Goal: Task Accomplishment & Management: Manage account settings

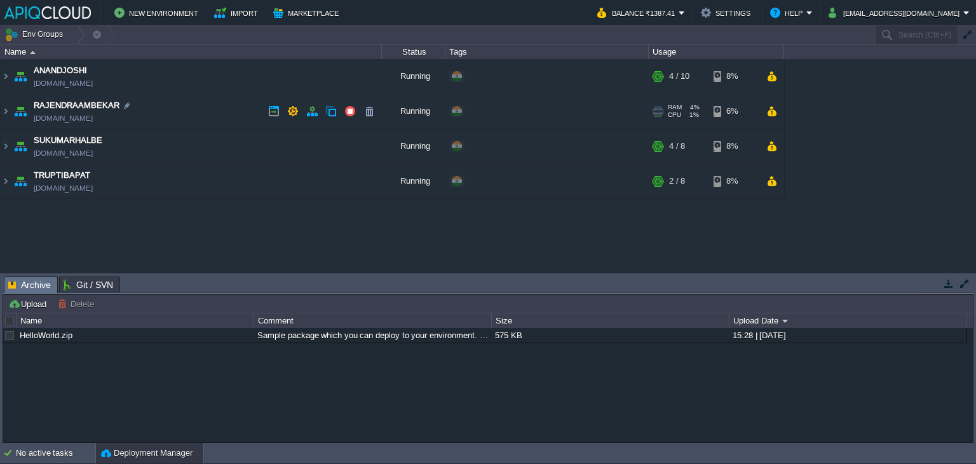
click at [221, 109] on td "RAJENDRAAMBEKAR [DOMAIN_NAME]" at bounding box center [191, 111] width 381 height 35
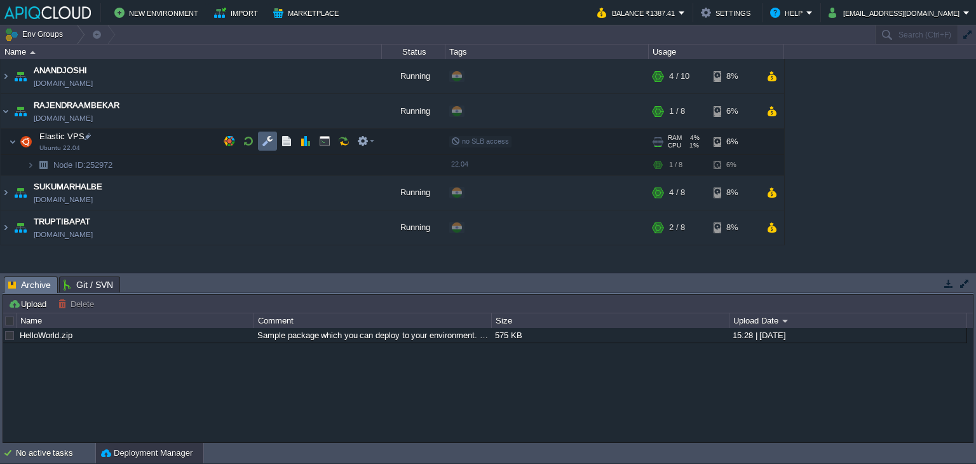
click at [269, 142] on button "button" at bounding box center [267, 140] width 11 height 11
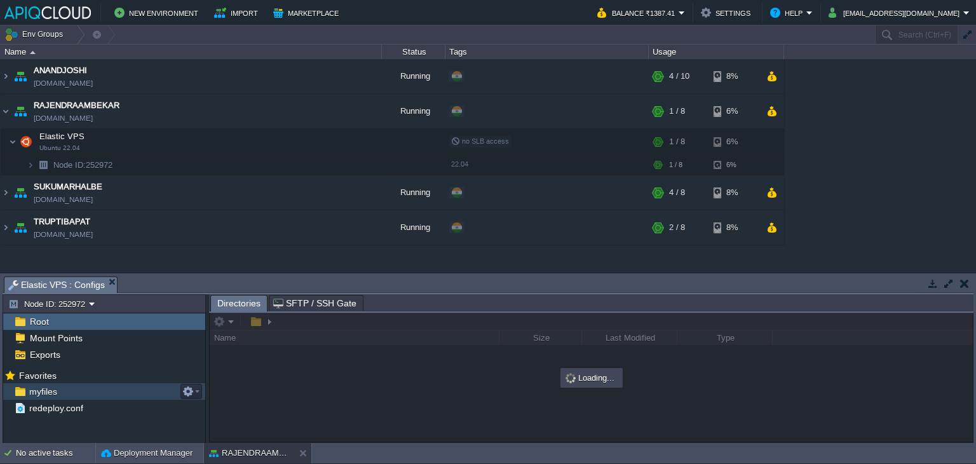
click at [46, 393] on span "myfiles" at bounding box center [43, 391] width 32 height 11
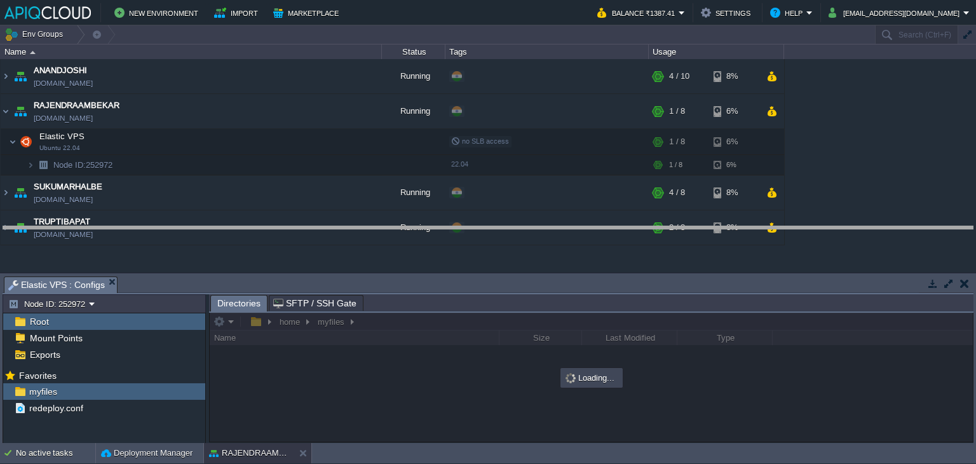
drag, startPoint x: 469, startPoint y: 285, endPoint x: 469, endPoint y: 248, distance: 37.5
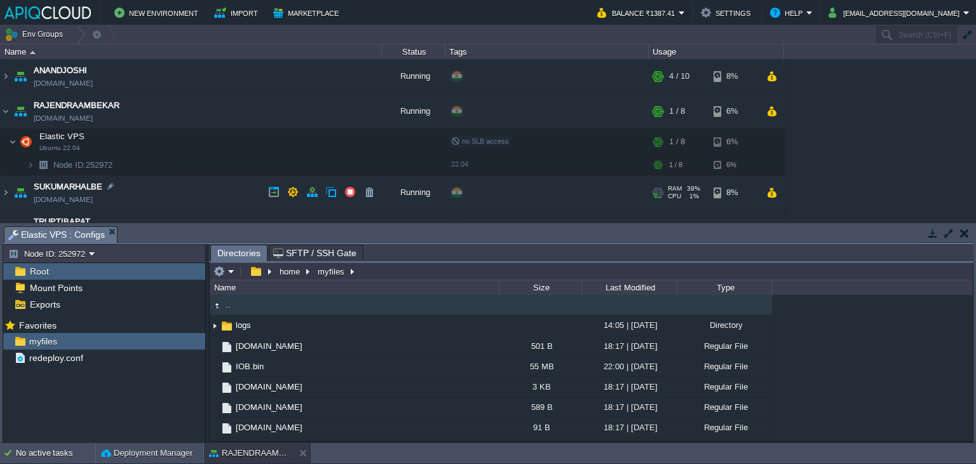
click at [186, 189] on td "SUKUMARHALBE [DOMAIN_NAME]" at bounding box center [191, 192] width 381 height 35
click at [266, 215] on td at bounding box center [267, 222] width 19 height 19
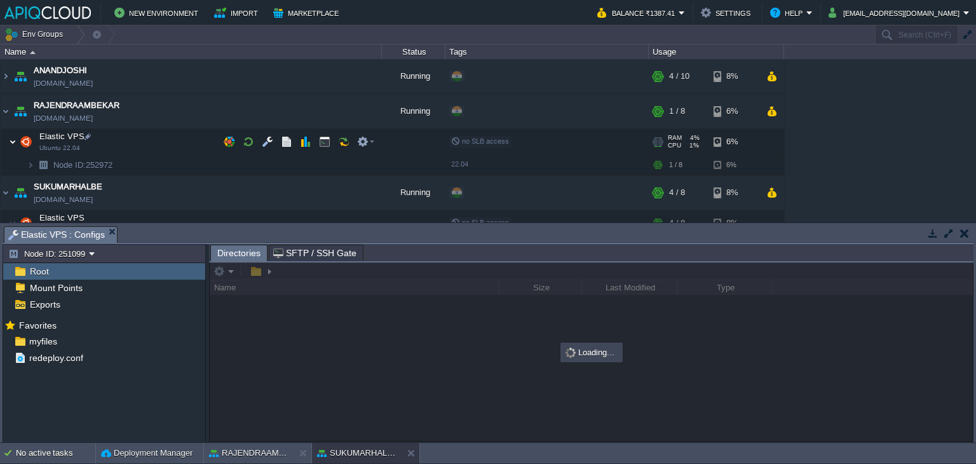
click at [13, 142] on img at bounding box center [13, 141] width 8 height 25
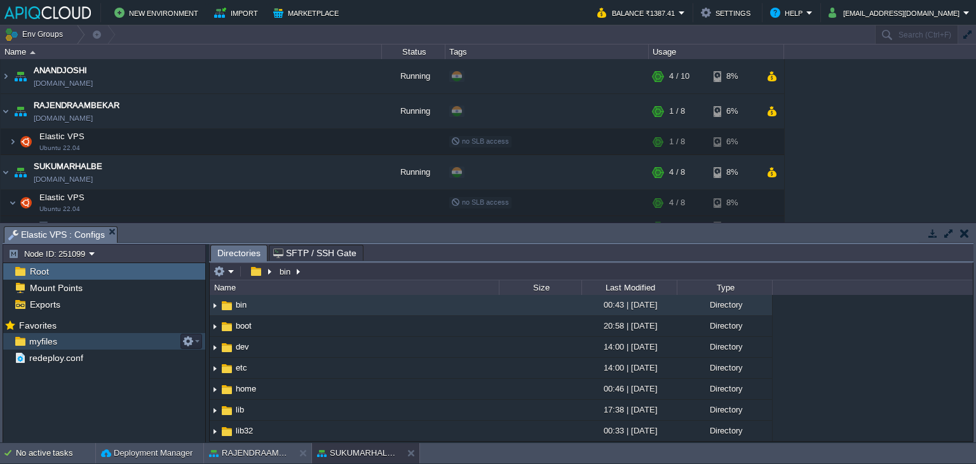
click at [36, 337] on span "myfiles" at bounding box center [43, 340] width 32 height 11
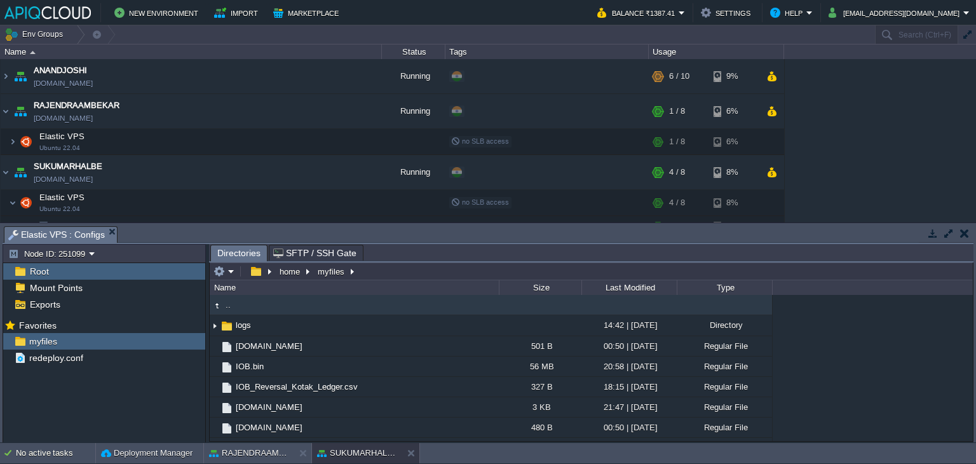
click at [966, 229] on button "button" at bounding box center [964, 232] width 9 height 11
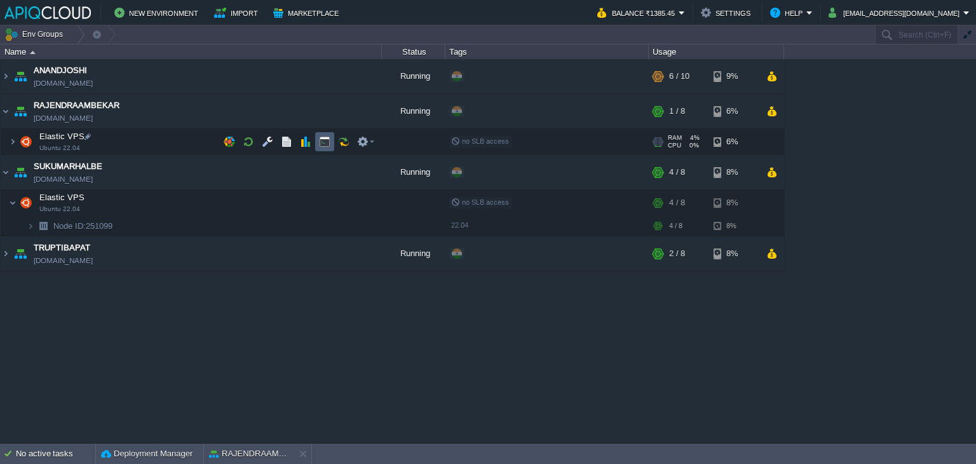
drag, startPoint x: 321, startPoint y: 140, endPoint x: 342, endPoint y: 162, distance: 30.6
click at [321, 140] on button "button" at bounding box center [324, 141] width 11 height 11
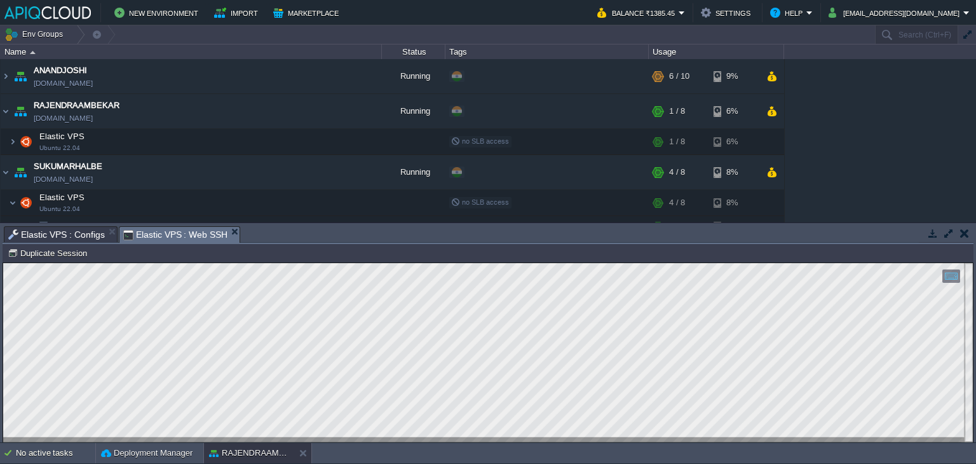
click at [961, 233] on button "button" at bounding box center [964, 232] width 9 height 11
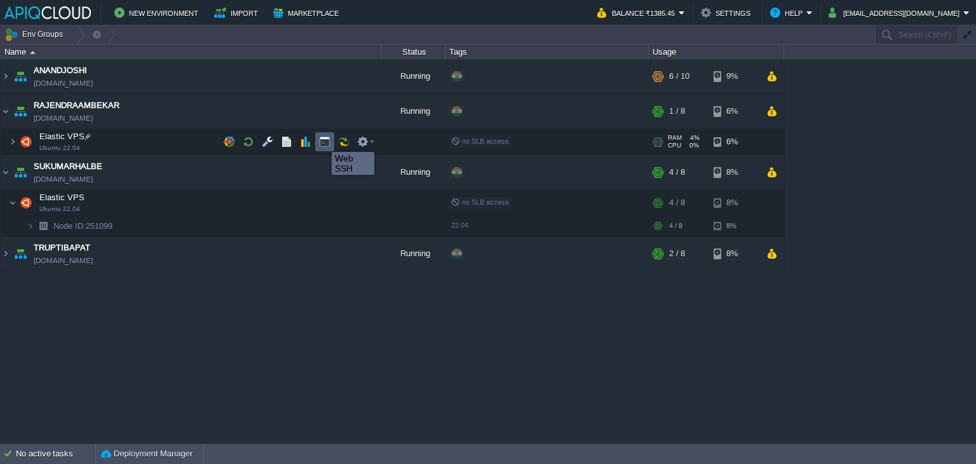
click at [326, 140] on button "button" at bounding box center [324, 141] width 11 height 11
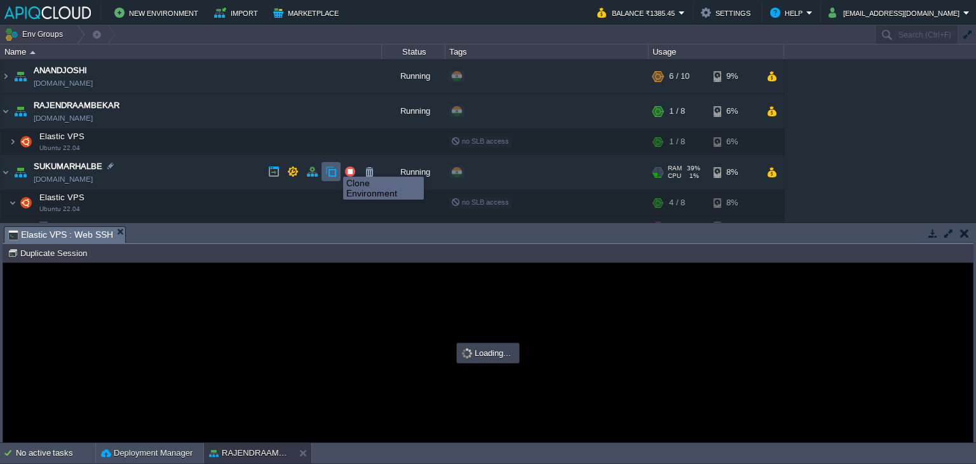
type input "#000000"
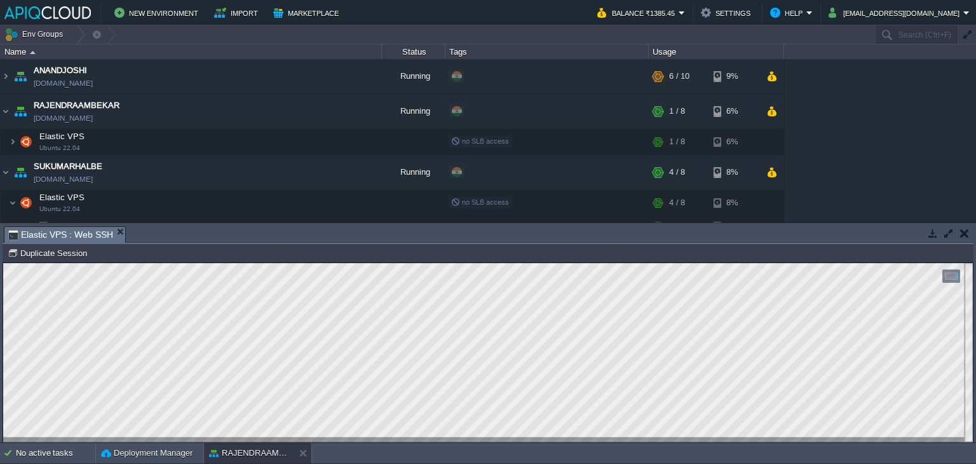
drag, startPoint x: 966, startPoint y: 230, endPoint x: 905, endPoint y: 229, distance: 61.0
click at [966, 230] on button "button" at bounding box center [964, 232] width 9 height 11
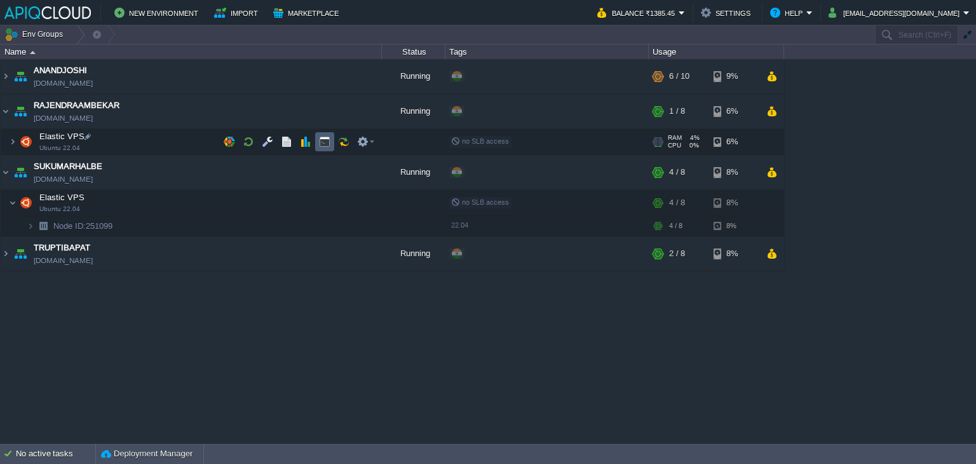
click at [328, 140] on button "button" at bounding box center [324, 141] width 11 height 11
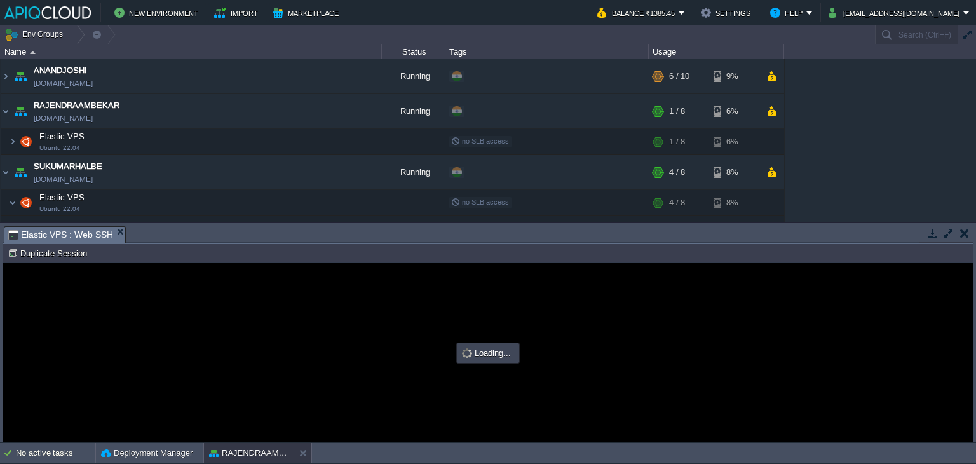
type input "#000000"
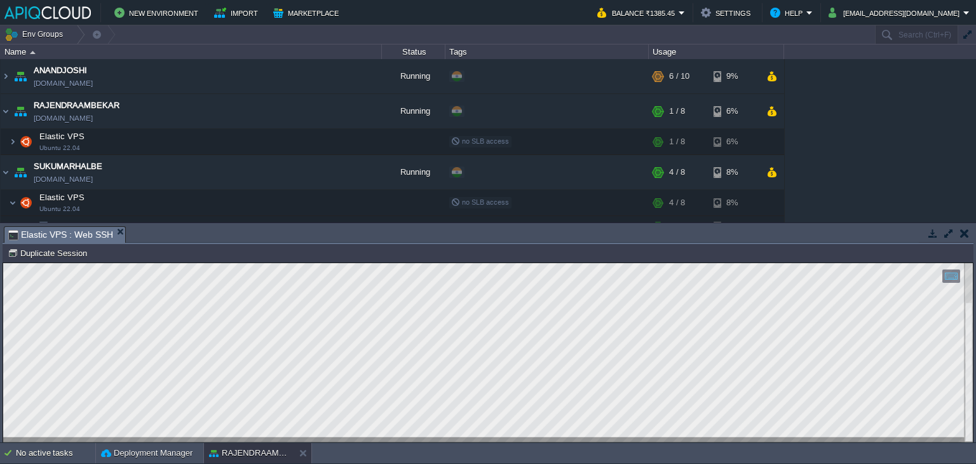
click at [967, 230] on button "button" at bounding box center [964, 232] width 9 height 11
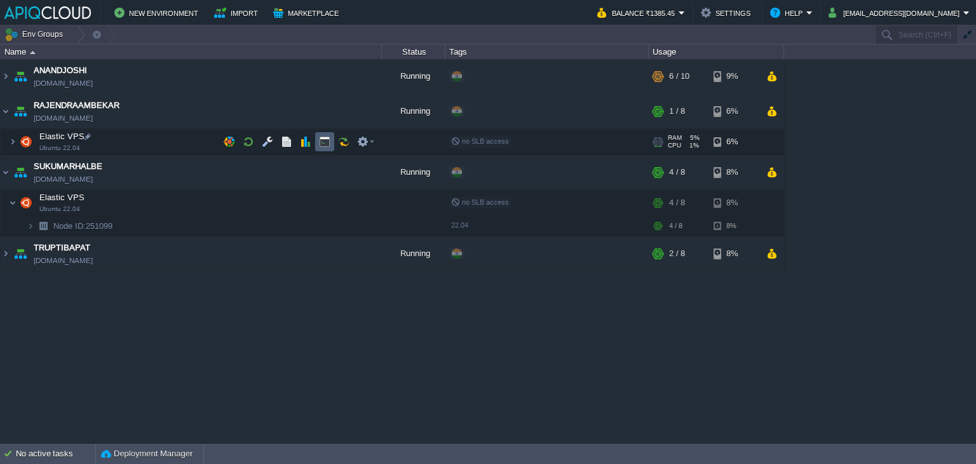
click at [330, 140] on td at bounding box center [324, 141] width 19 height 19
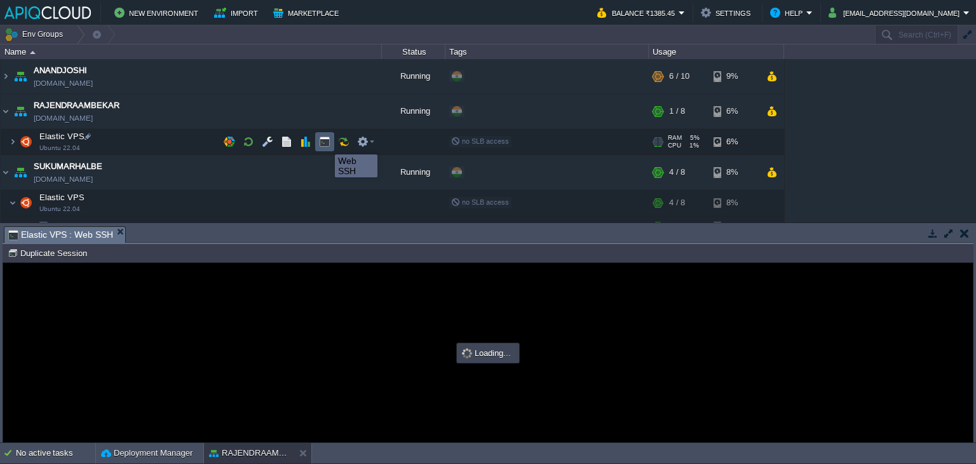
type input "#000000"
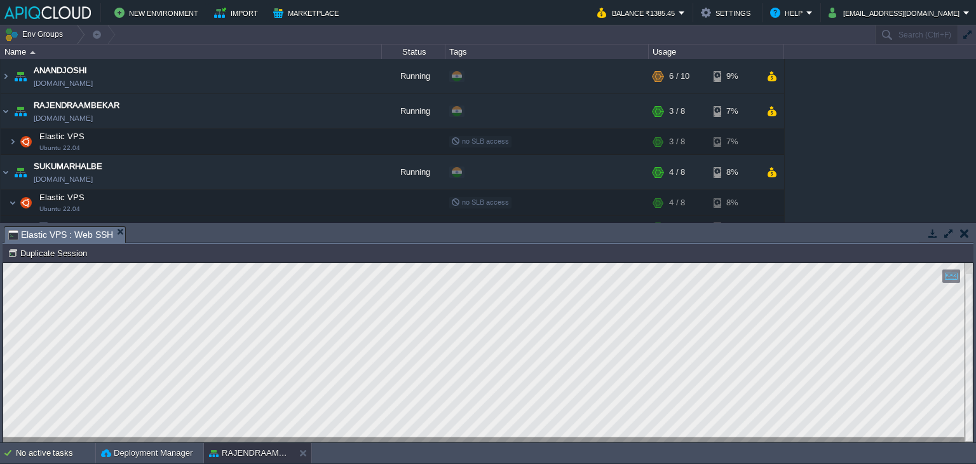
click at [961, 230] on button "button" at bounding box center [964, 232] width 9 height 11
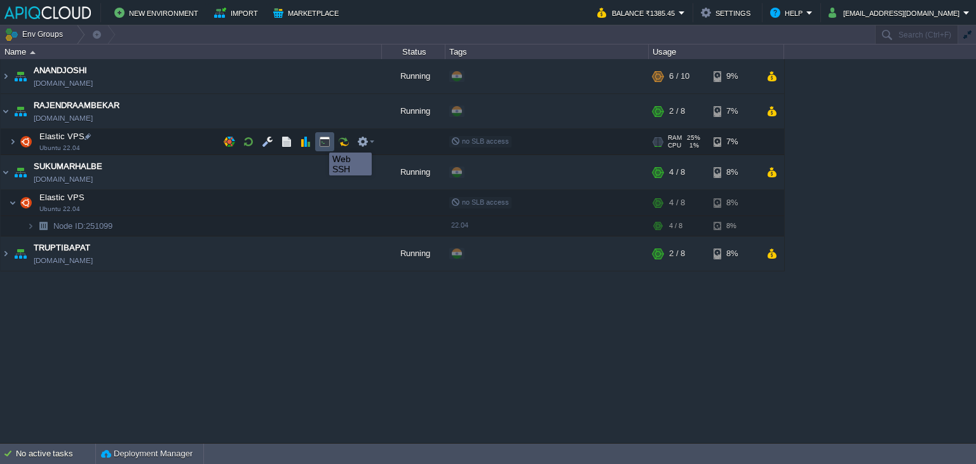
click at [320, 141] on button "button" at bounding box center [324, 141] width 11 height 11
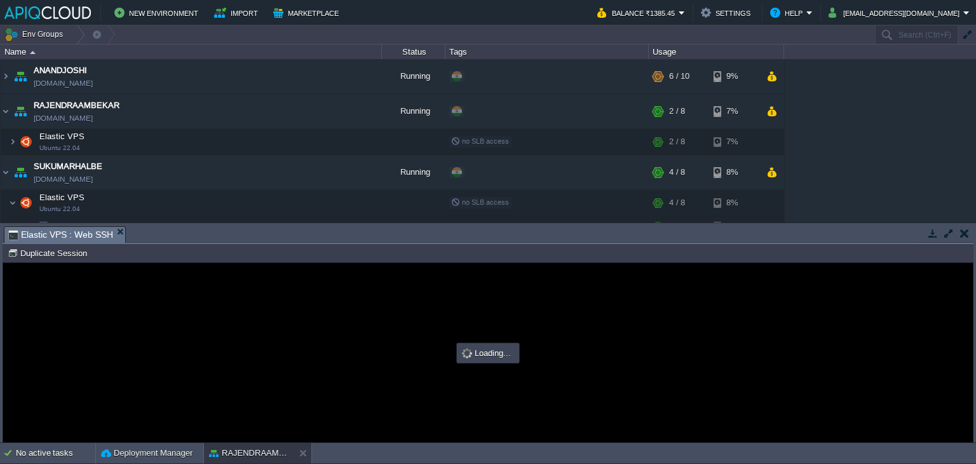
type input "#000000"
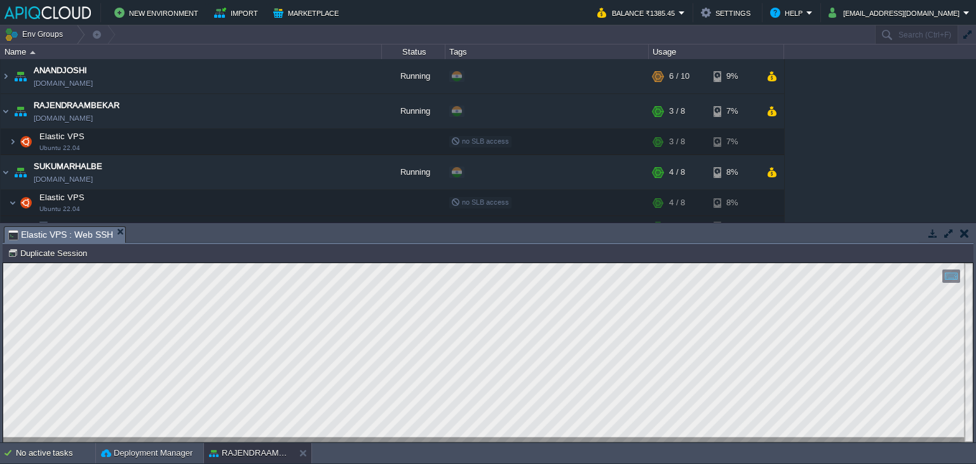
click at [968, 234] on button "button" at bounding box center [964, 232] width 9 height 11
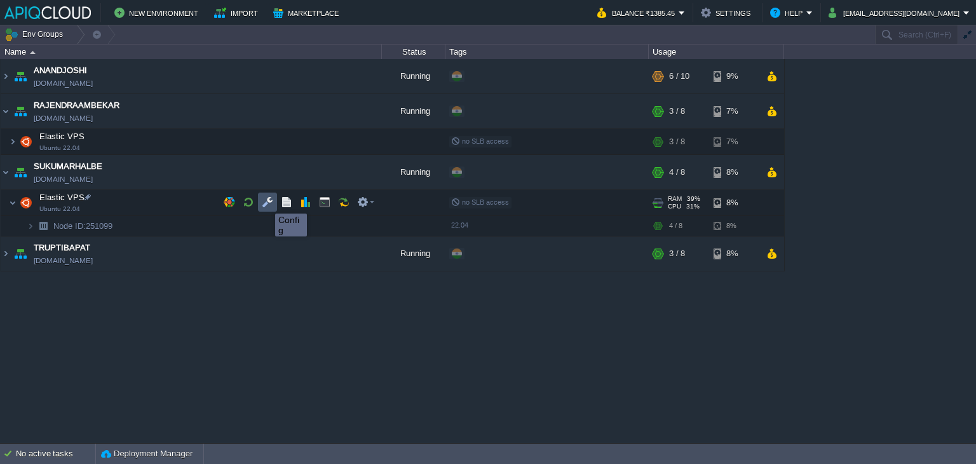
click at [266, 202] on button "button" at bounding box center [267, 201] width 11 height 11
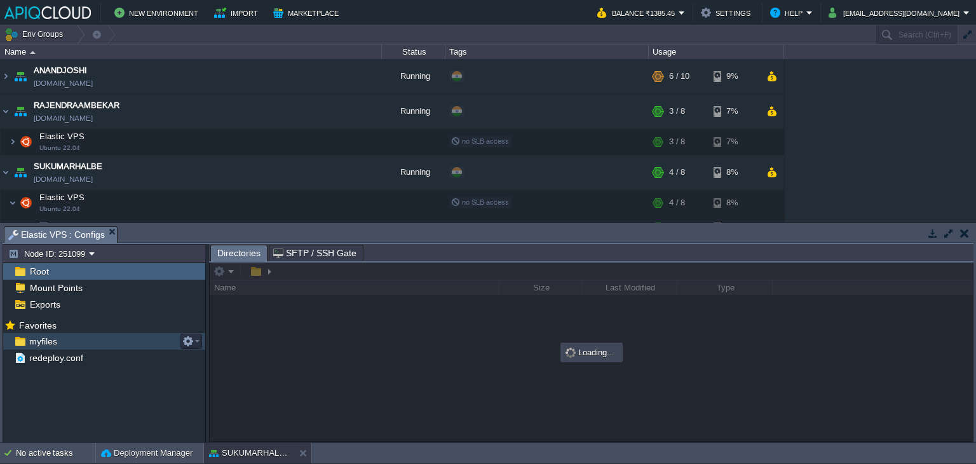
click at [41, 344] on span "myfiles" at bounding box center [43, 340] width 32 height 11
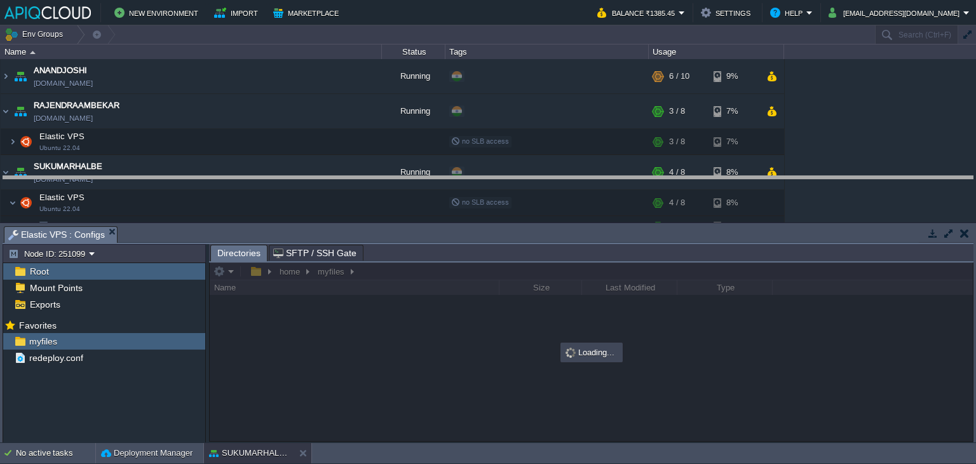
drag, startPoint x: 396, startPoint y: 226, endPoint x: 395, endPoint y: 175, distance: 50.2
click at [395, 175] on body "New Environment Import Marketplace Bonus ₹0.00 Upgrade Account Balance ₹1385.45…" at bounding box center [488, 232] width 976 height 464
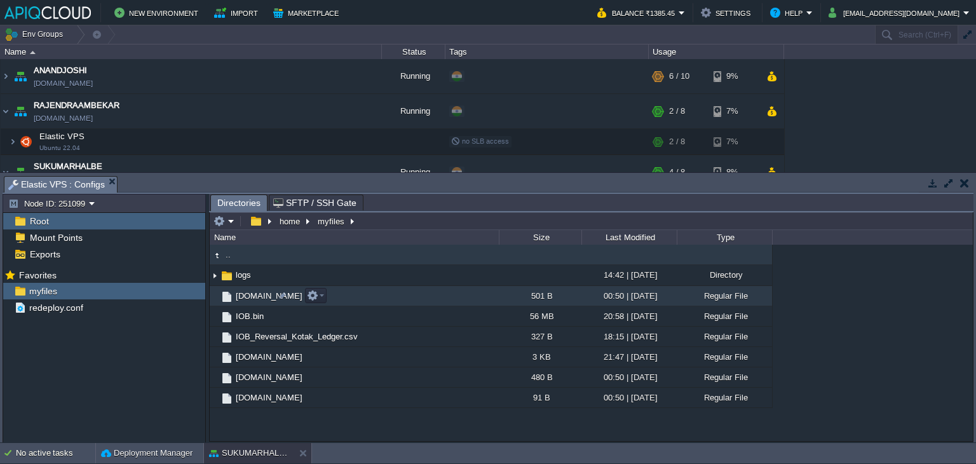
click at [252, 295] on span "[DOMAIN_NAME]" at bounding box center [269, 295] width 71 height 11
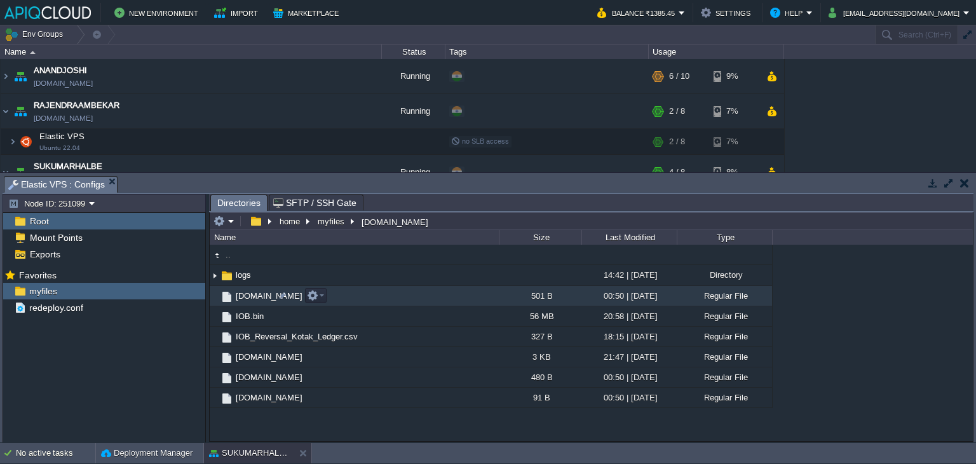
click at [252, 295] on span "[DOMAIN_NAME]" at bounding box center [269, 295] width 71 height 11
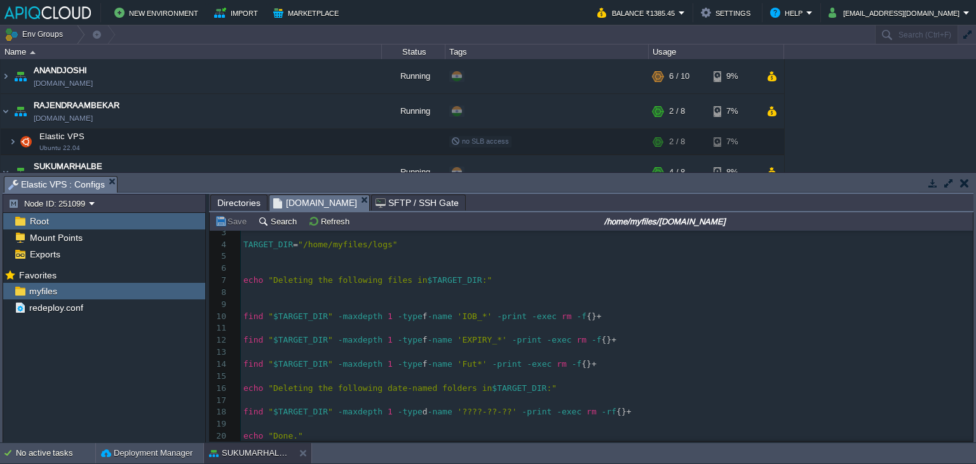
scroll to position [33, 0]
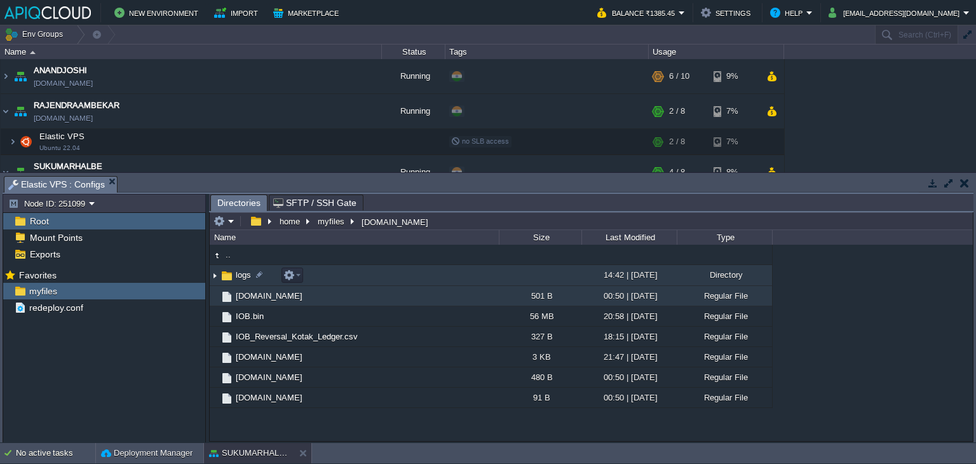
click at [213, 277] on img at bounding box center [215, 276] width 10 height 20
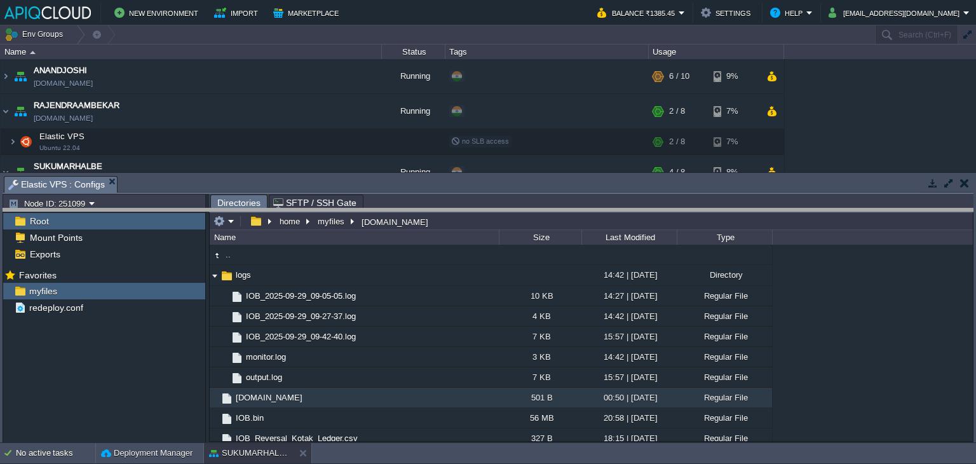
drag, startPoint x: 759, startPoint y: 188, endPoint x: 759, endPoint y: 220, distance: 32.4
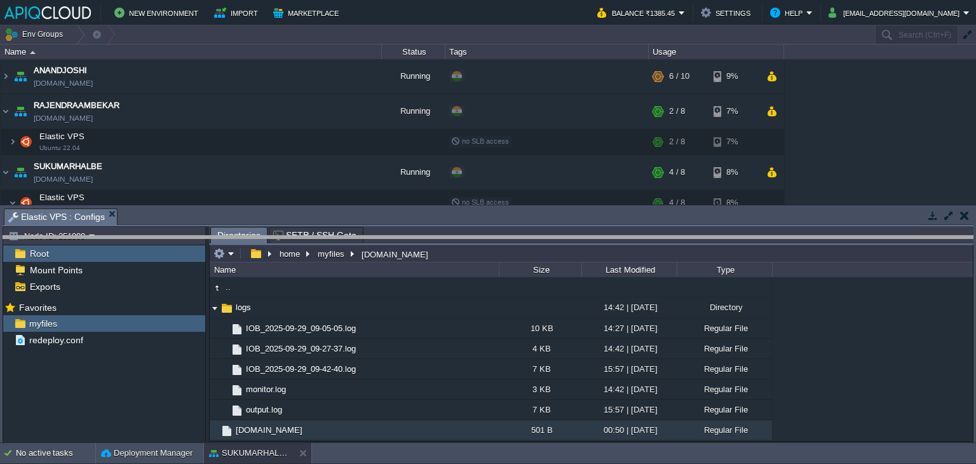
drag, startPoint x: 759, startPoint y: 220, endPoint x: 759, endPoint y: 248, distance: 27.3
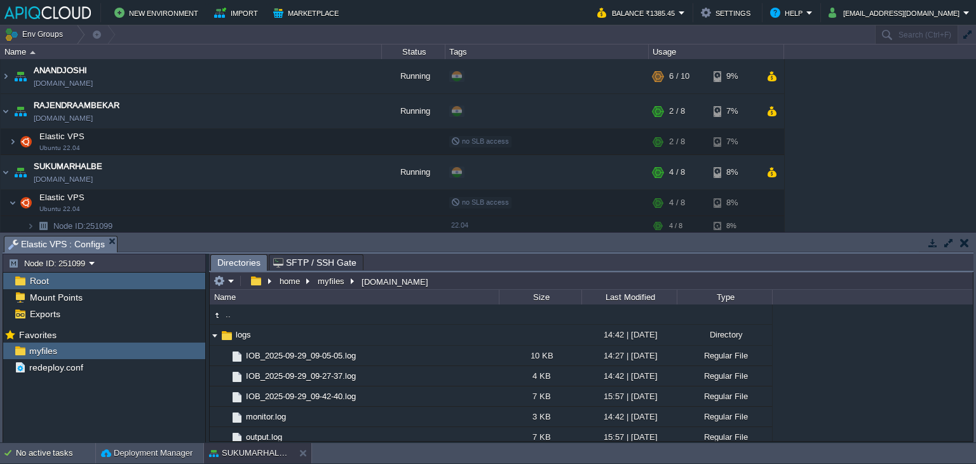
click at [965, 240] on button "button" at bounding box center [964, 242] width 9 height 11
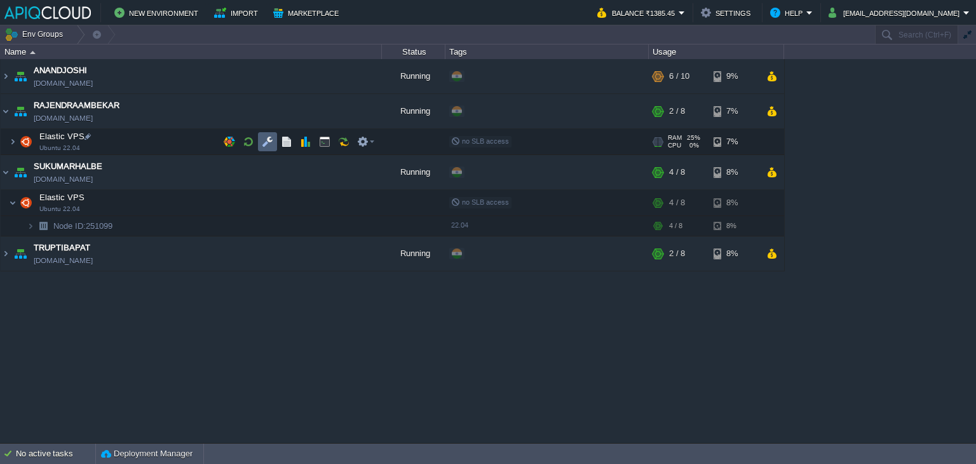
click at [264, 140] on button "button" at bounding box center [267, 141] width 11 height 11
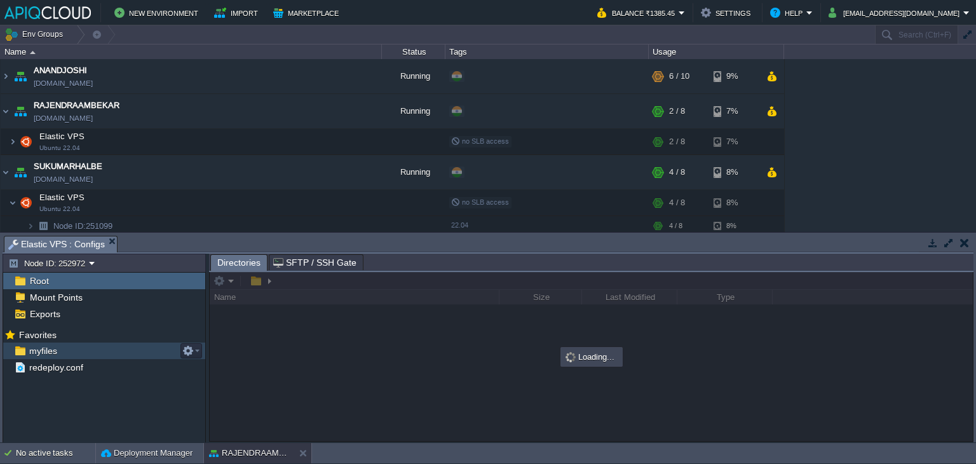
click at [38, 346] on span "myfiles" at bounding box center [43, 350] width 32 height 11
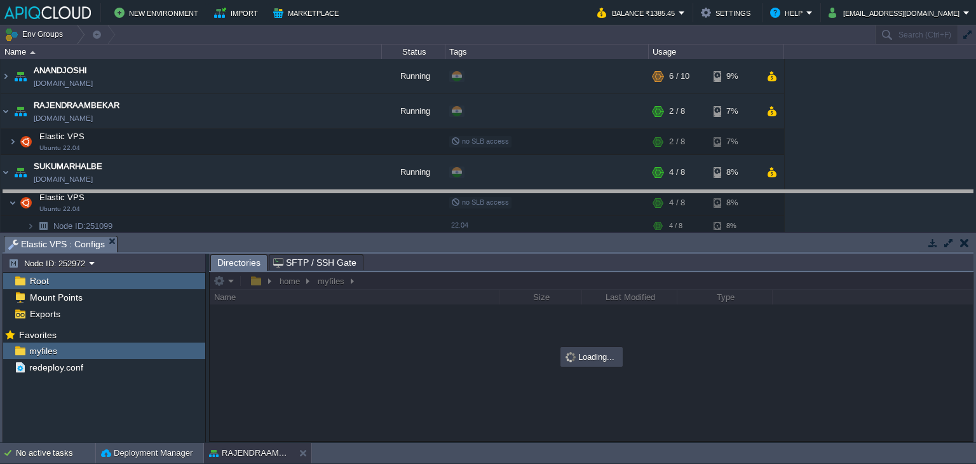
drag, startPoint x: 468, startPoint y: 245, endPoint x: 478, endPoint y: 194, distance: 51.1
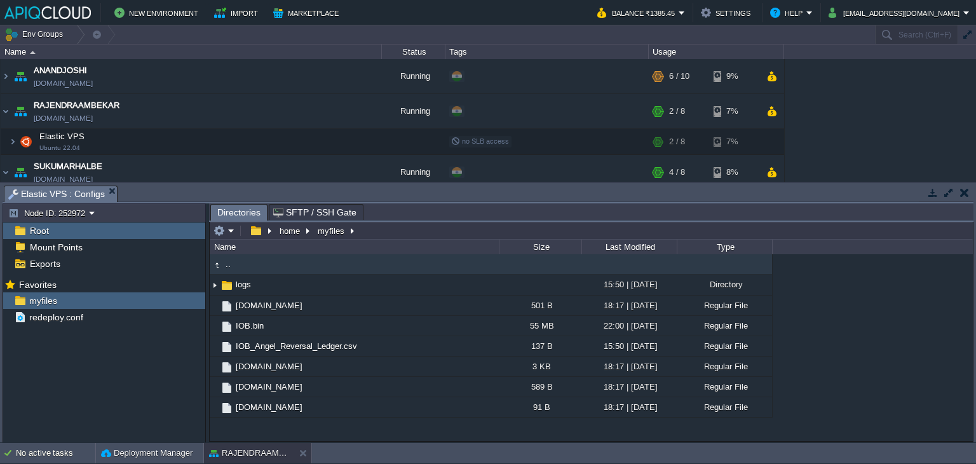
click at [964, 189] on button "button" at bounding box center [964, 192] width 9 height 11
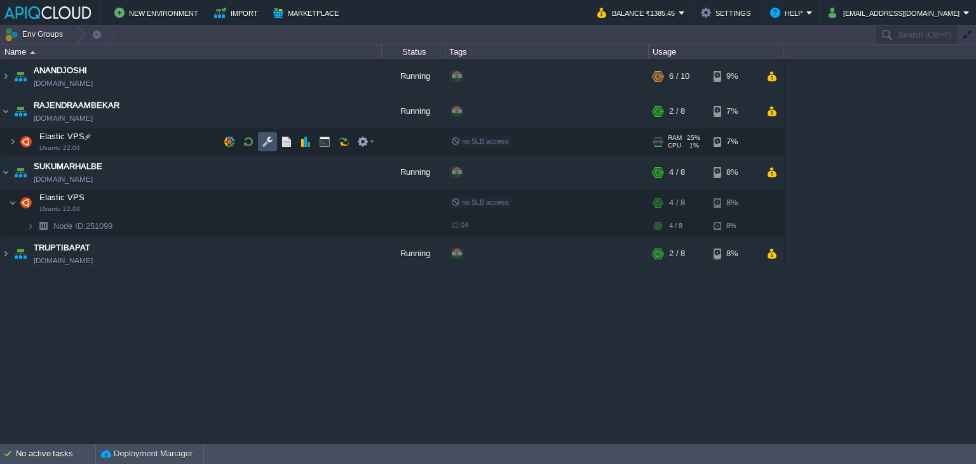
click at [262, 139] on button "button" at bounding box center [267, 141] width 11 height 11
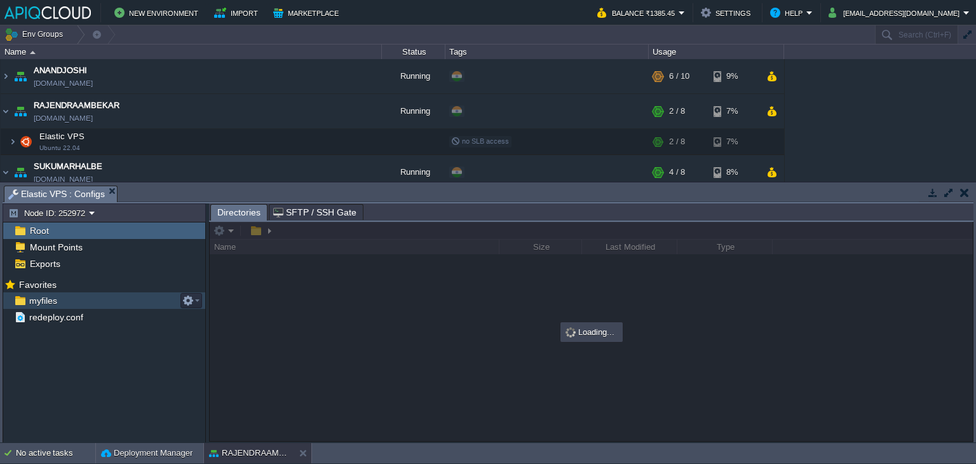
click at [41, 297] on span "myfiles" at bounding box center [43, 300] width 32 height 11
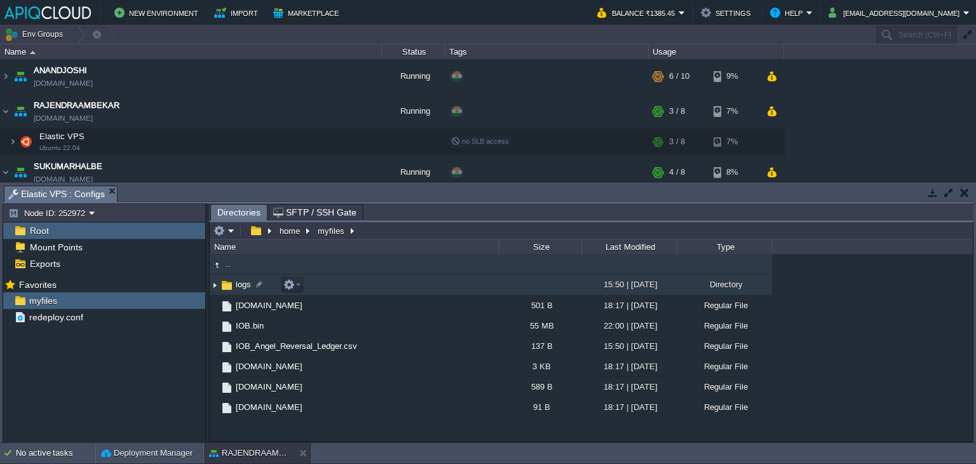
click at [213, 285] on img at bounding box center [215, 285] width 10 height 20
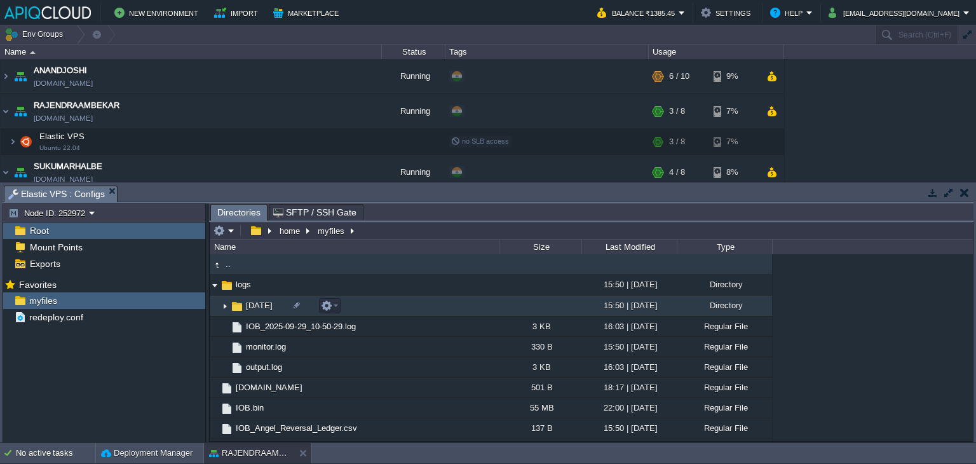
click at [226, 309] on img at bounding box center [225, 306] width 10 height 20
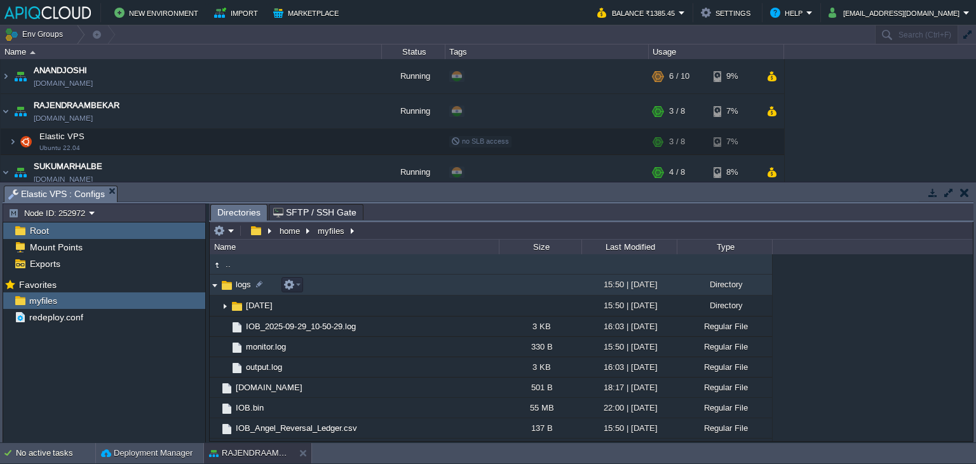
click at [215, 289] on img at bounding box center [215, 285] width 10 height 20
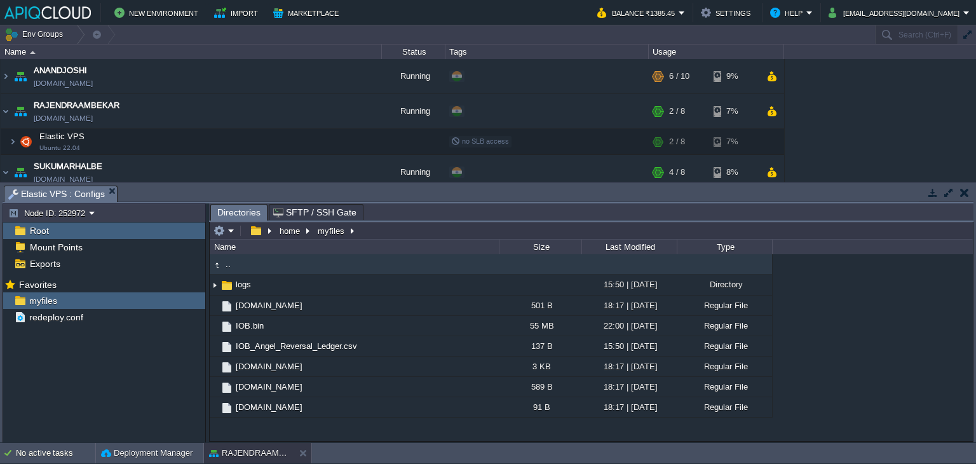
click at [963, 196] on button "button" at bounding box center [964, 192] width 9 height 11
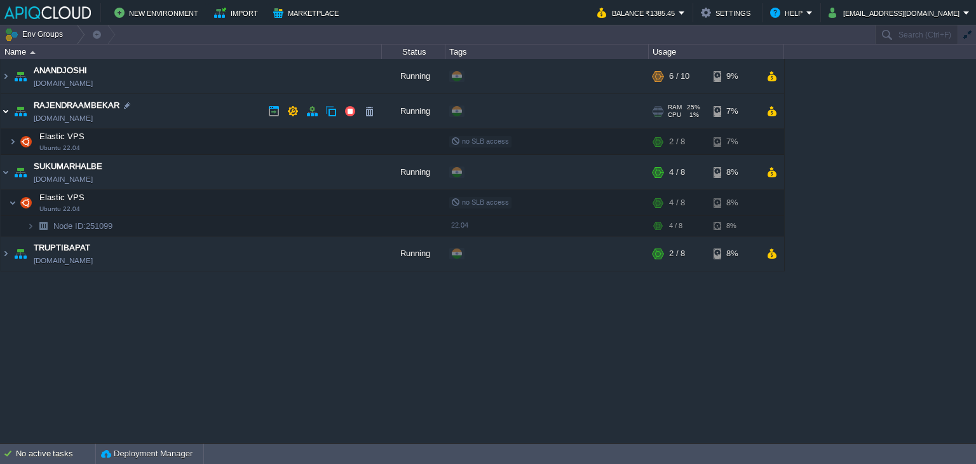
drag, startPoint x: 7, startPoint y: 107, endPoint x: 13, endPoint y: 111, distance: 6.9
click at [7, 107] on img at bounding box center [6, 111] width 10 height 34
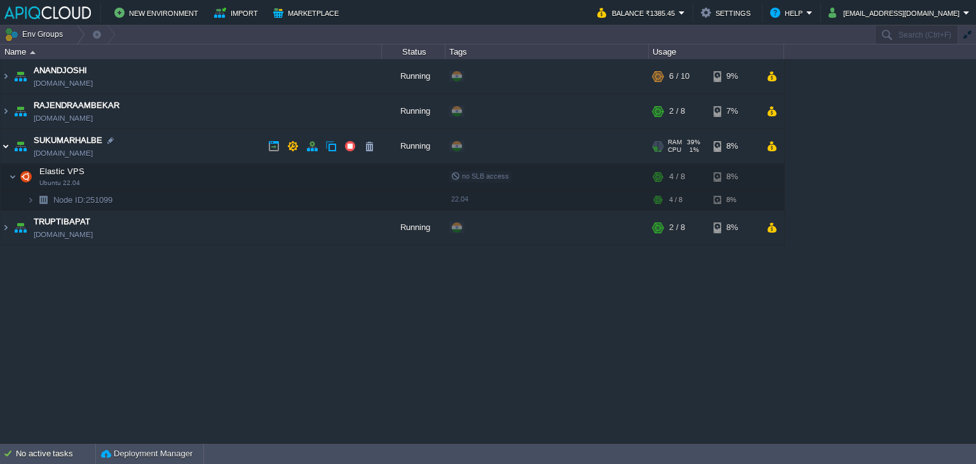
click at [4, 148] on img at bounding box center [6, 146] width 10 height 34
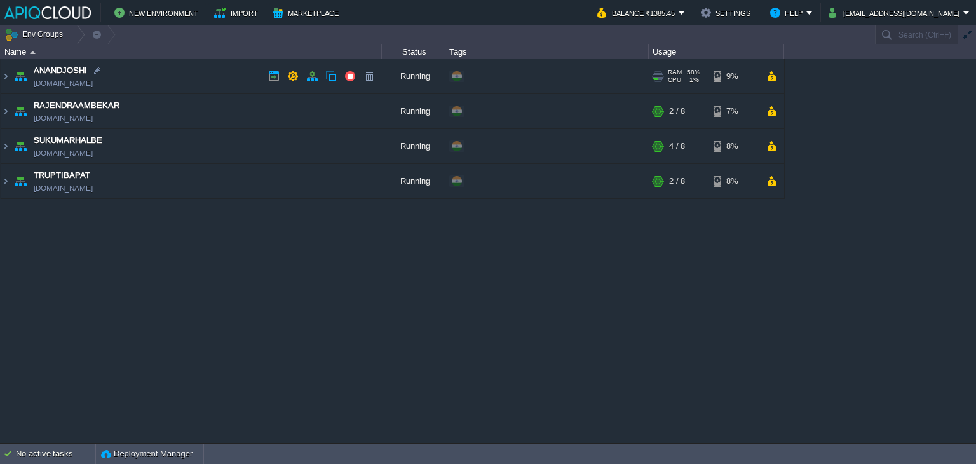
click at [206, 82] on td "ANANDJOSHI [DOMAIN_NAME]" at bounding box center [191, 76] width 381 height 35
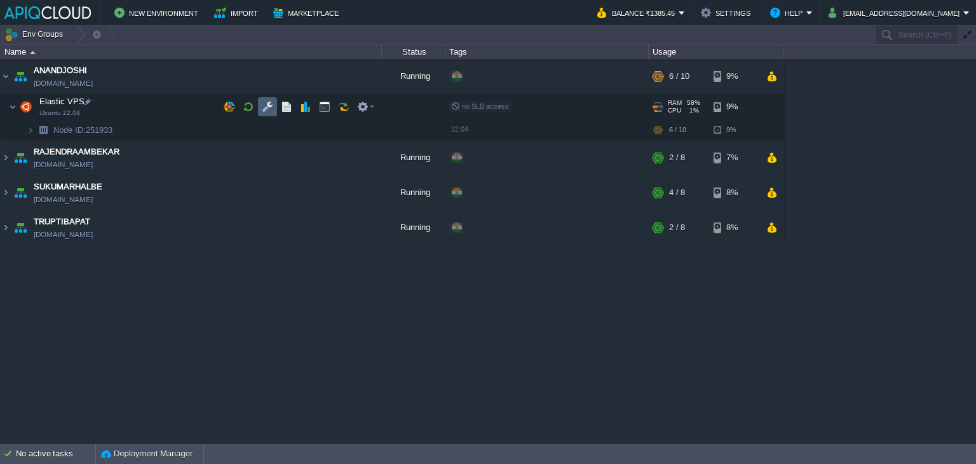
click at [266, 109] on button "button" at bounding box center [267, 106] width 11 height 11
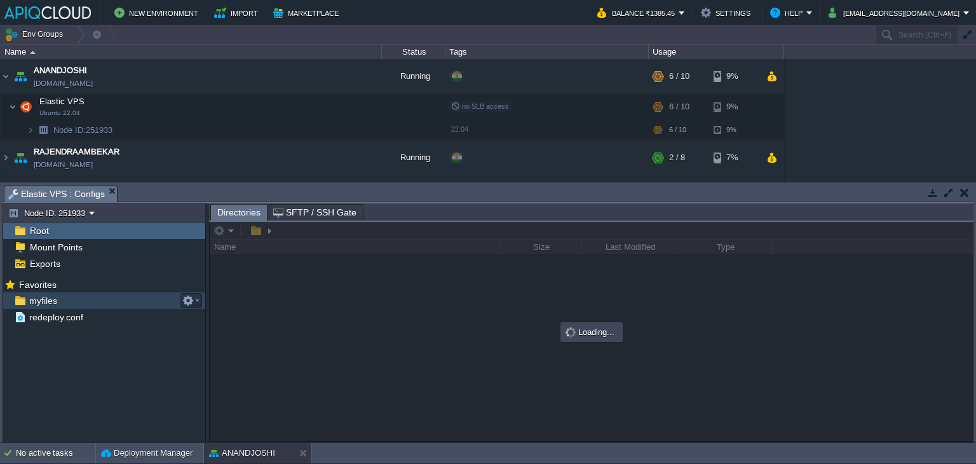
click at [55, 301] on span "myfiles" at bounding box center [43, 300] width 32 height 11
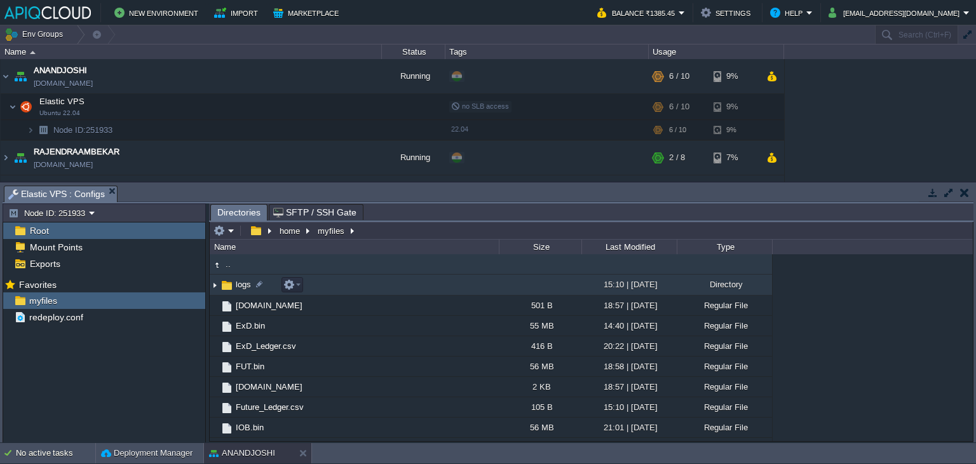
click at [213, 284] on img at bounding box center [215, 285] width 10 height 20
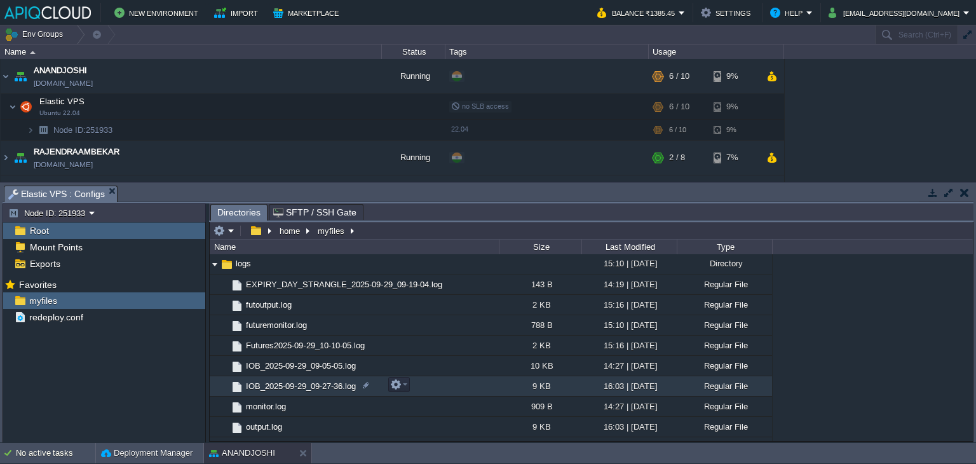
scroll to position [0, 0]
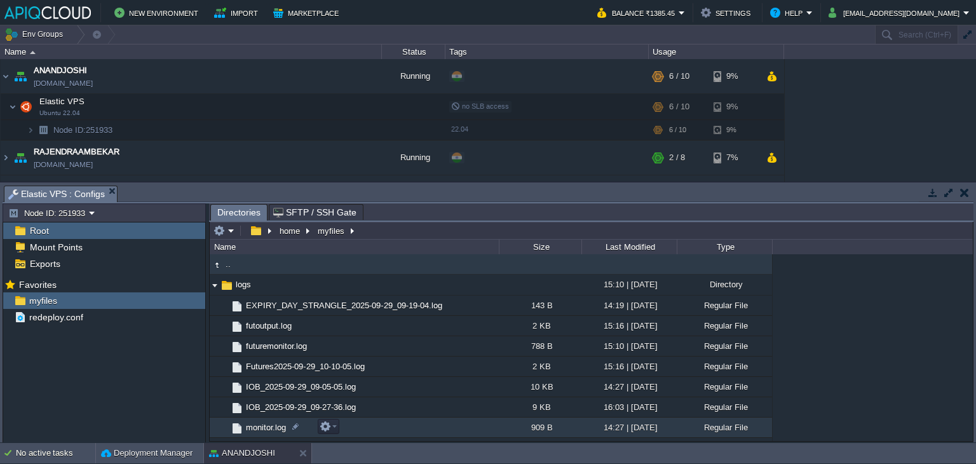
click at [249, 424] on span "monitor.log" at bounding box center [266, 427] width 44 height 11
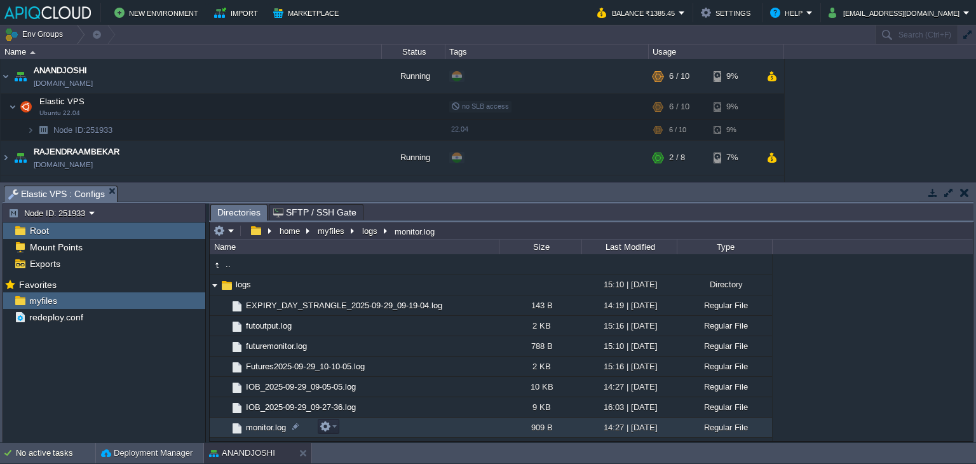
click at [249, 424] on span "monitor.log" at bounding box center [266, 427] width 44 height 11
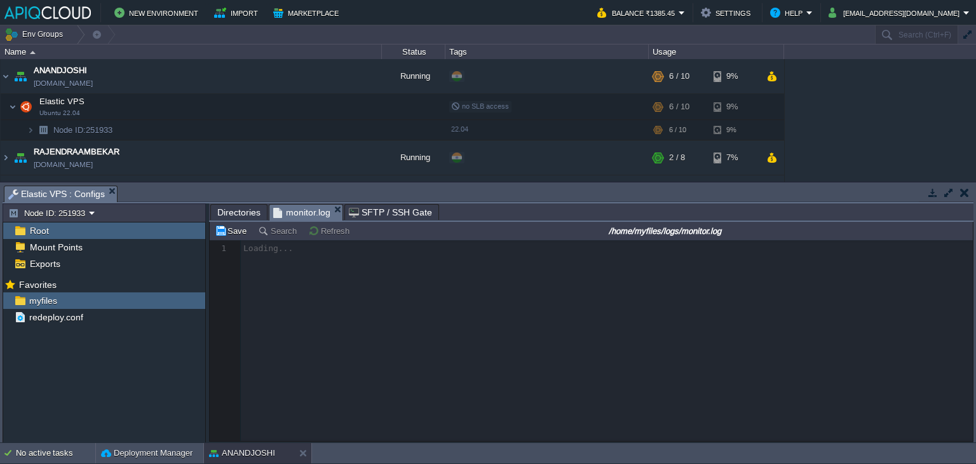
click at [241, 214] on span "Directories" at bounding box center [238, 212] width 43 height 15
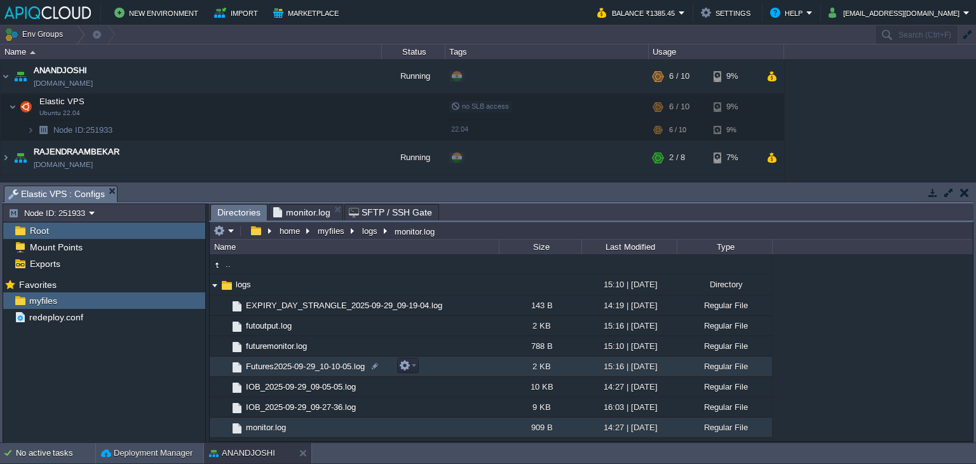
scroll to position [64, 0]
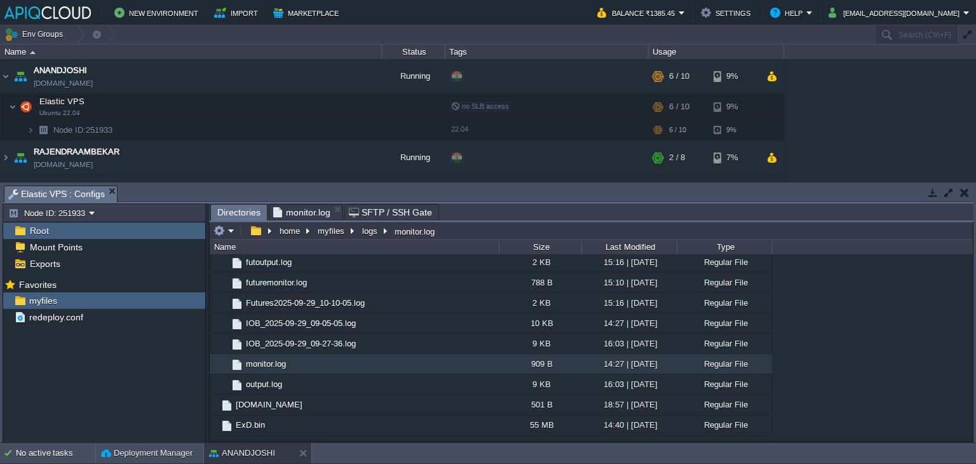
click at [302, 212] on span "monitor.log" at bounding box center [301, 212] width 57 height 15
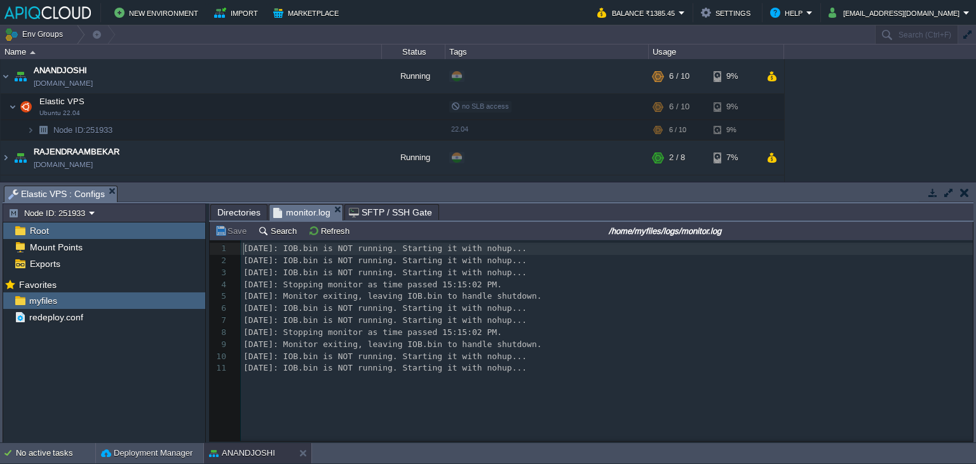
scroll to position [4, 0]
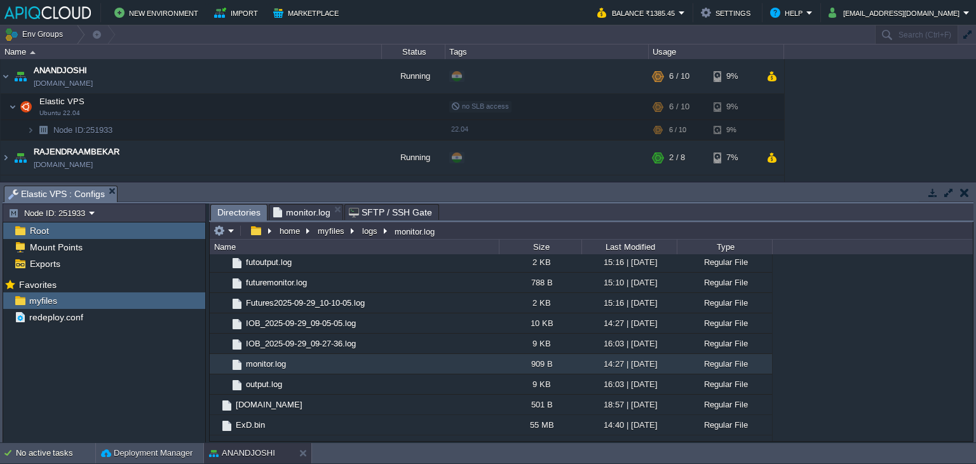
click at [233, 212] on span "Directories" at bounding box center [238, 213] width 43 height 16
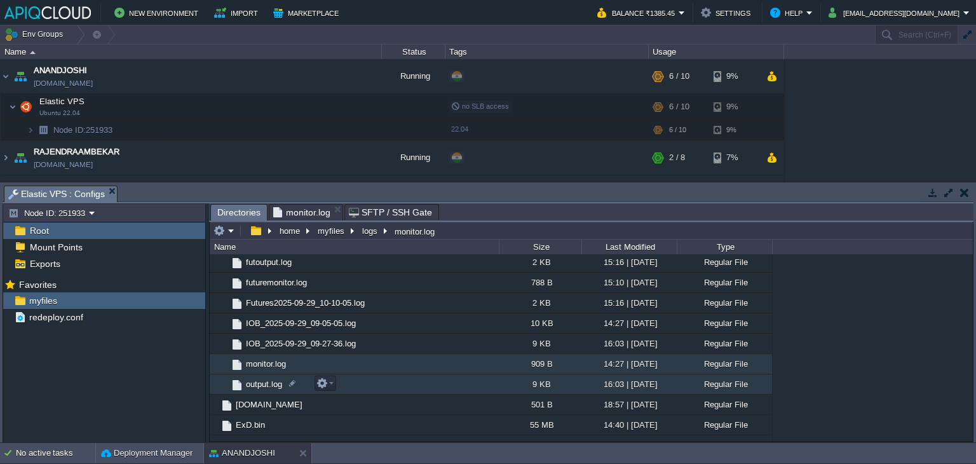
click at [266, 382] on span "output.log" at bounding box center [264, 384] width 40 height 11
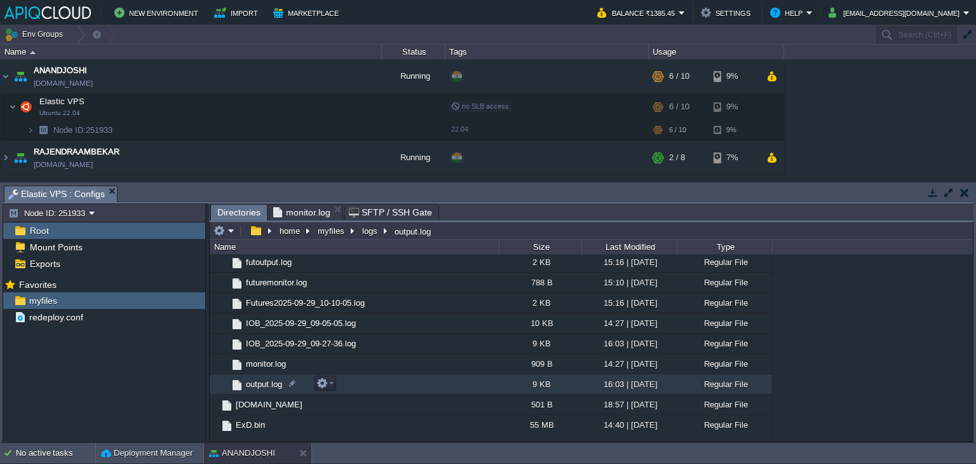
click at [266, 382] on span "output.log" at bounding box center [264, 384] width 40 height 11
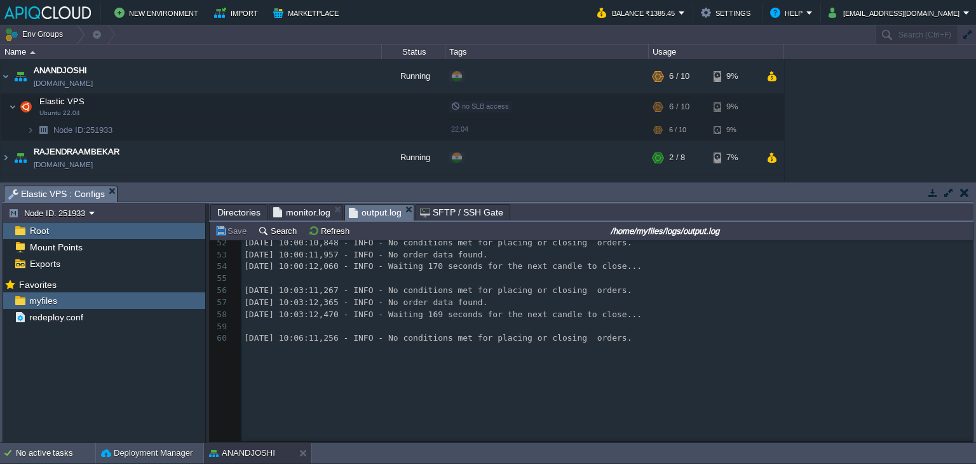
scroll to position [0, 0]
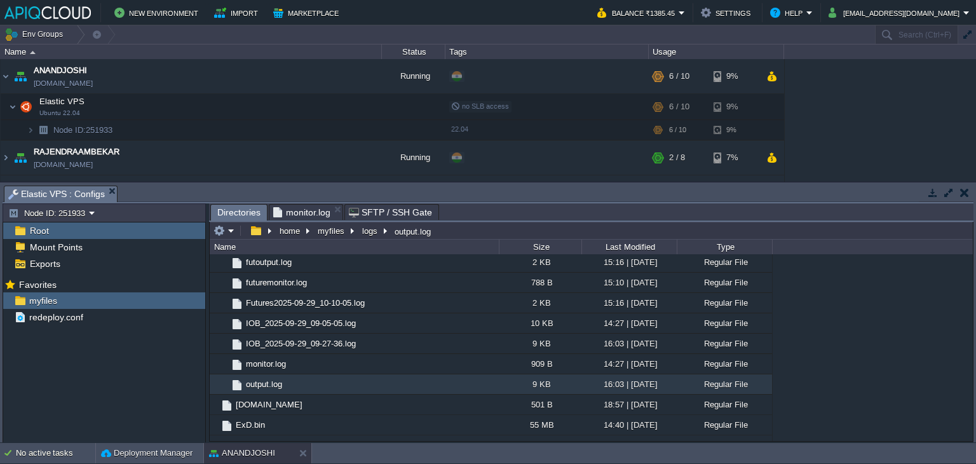
click at [299, 216] on span "monitor.log" at bounding box center [301, 212] width 57 height 15
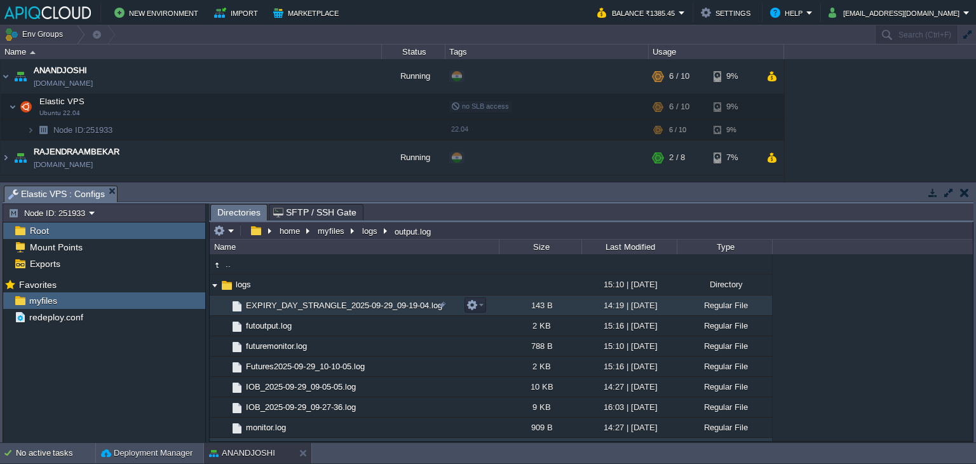
click at [285, 305] on span "EXPIRY_DAY_STRANGLE_2025-09-29_09-19-04.log" at bounding box center [344, 305] width 200 height 11
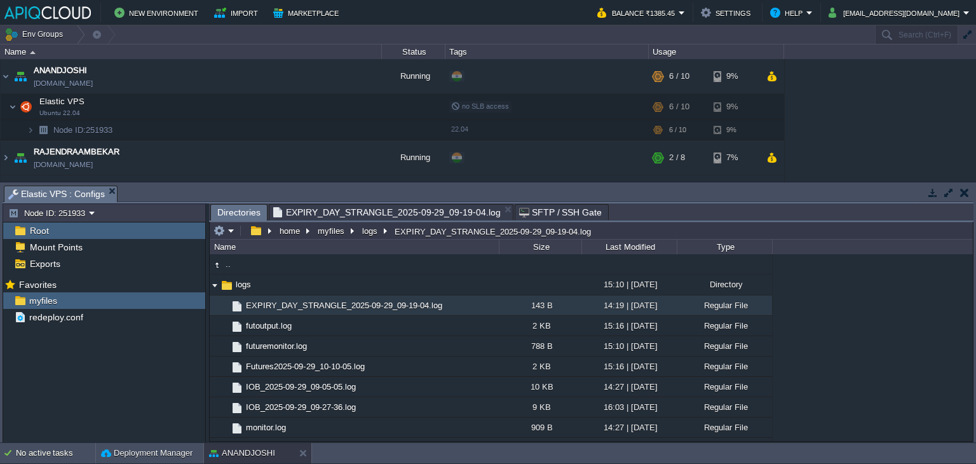
click at [240, 212] on span "Directories" at bounding box center [238, 213] width 43 height 16
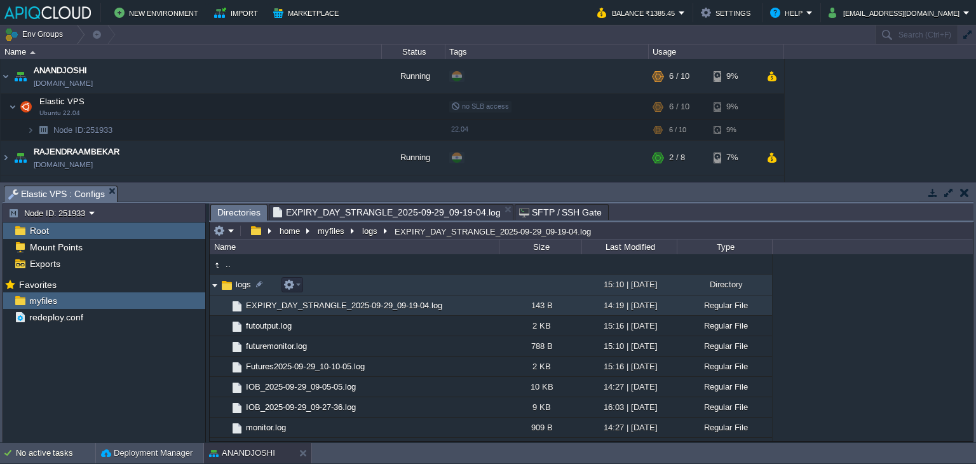
click at [215, 284] on img at bounding box center [215, 285] width 10 height 20
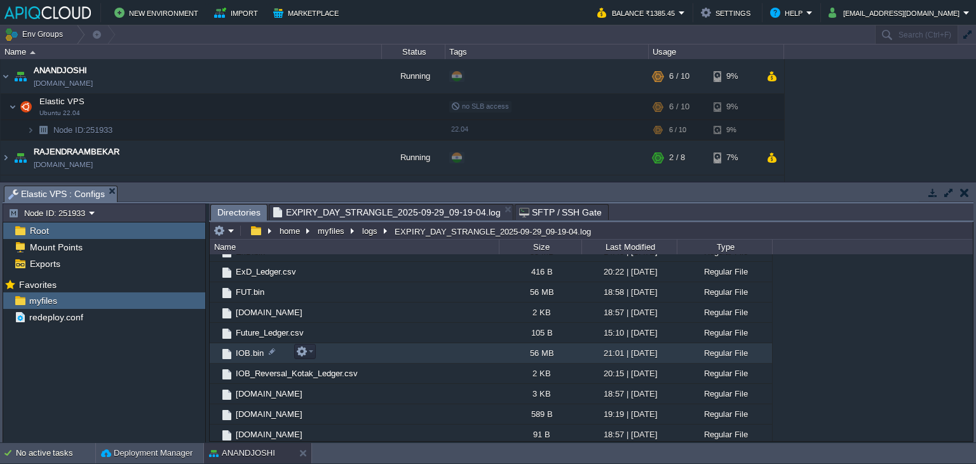
scroll to position [76, 0]
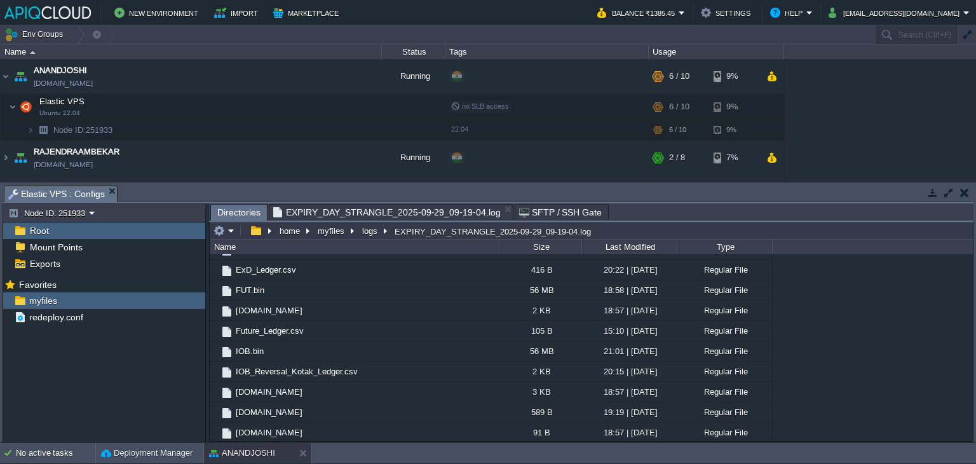
click at [343, 216] on span "EXPIRY_DAY_STRANGLE_2025-09-29_09-19-04.log" at bounding box center [386, 212] width 227 height 15
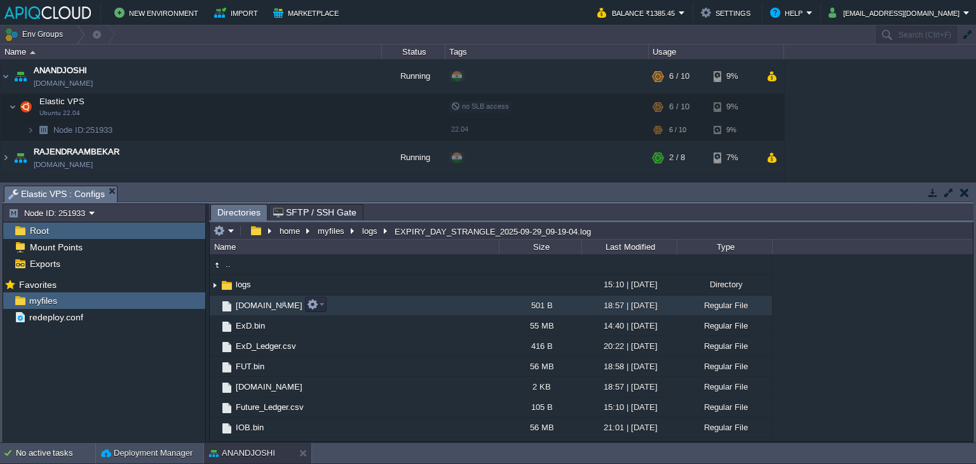
scroll to position [0, 0]
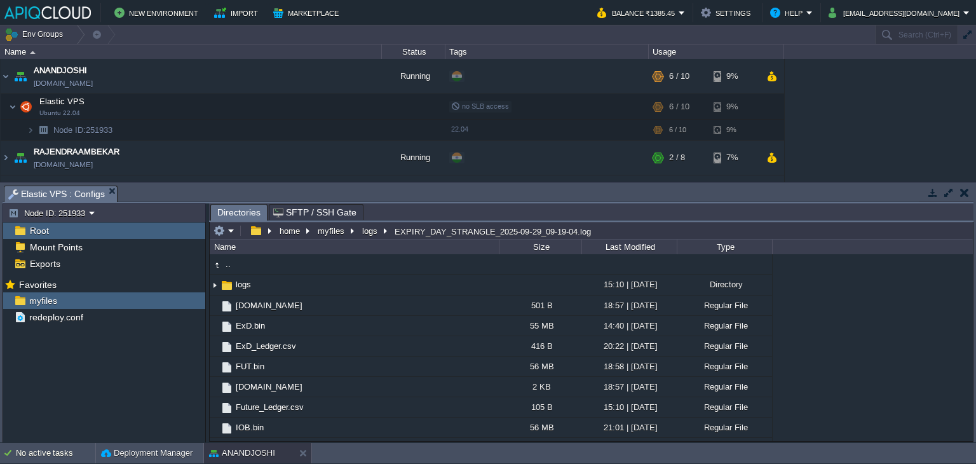
drag, startPoint x: 968, startPoint y: 304, endPoint x: 968, endPoint y: 365, distance: 61.0
click at [968, 385] on div ".. logs 15:10 | [DATE] Directory .. EXPIRY_DAY_STRANGLE_2025-09-29_09-19-04.log…" at bounding box center [591, 347] width 763 height 187
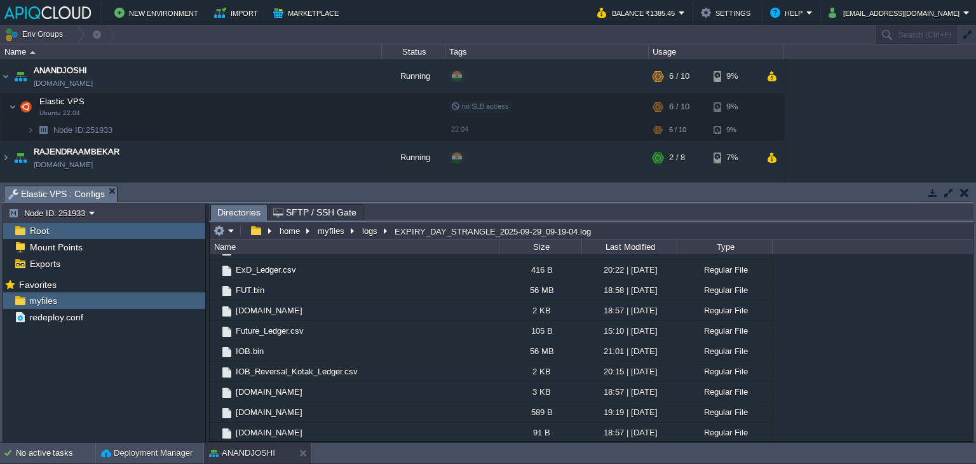
click at [961, 191] on button "button" at bounding box center [964, 192] width 9 height 11
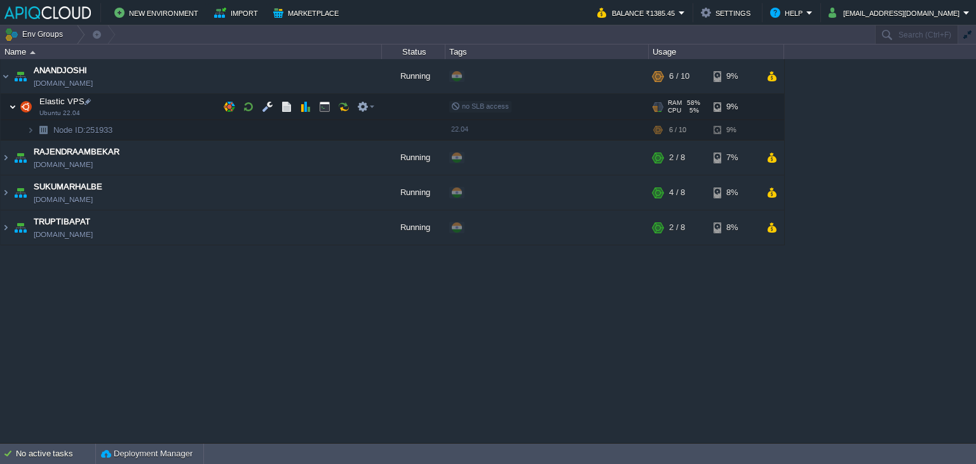
click at [10, 105] on img at bounding box center [13, 106] width 8 height 25
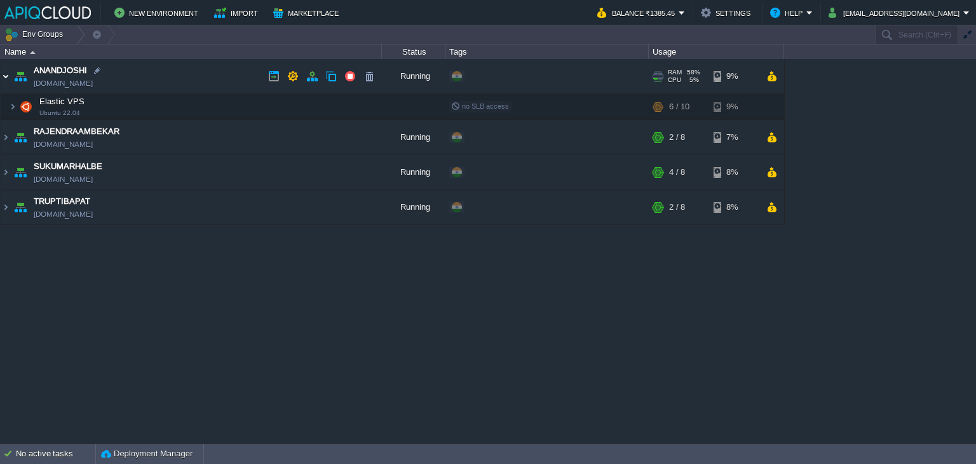
click at [4, 75] on img at bounding box center [6, 76] width 10 height 34
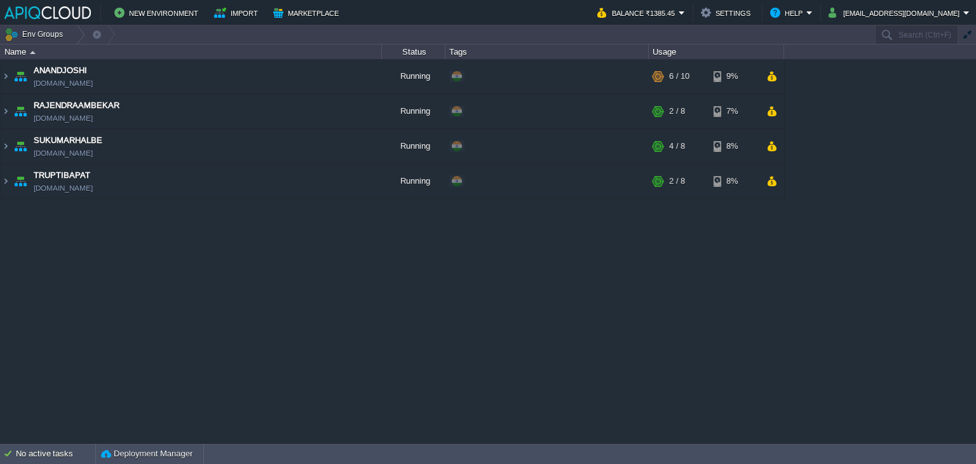
click at [621, 365] on div "ANANDJOSHI [DOMAIN_NAME] Running + Add to Env Group RAM 58% CPU 5% 6 / 10 9% El…" at bounding box center [488, 251] width 976 height 384
click at [470, 298] on div "ANANDJOSHI [DOMAIN_NAME] Running + Add to Env Group RAM 59% CPU 1% 6 / 10 9% El…" at bounding box center [488, 251] width 976 height 384
click at [191, 316] on div "ANANDJOSHI [DOMAIN_NAME] Running + Add to Env Group RAM 59% CPU 1% 6 / 10 9% El…" at bounding box center [488, 251] width 976 height 384
click at [224, 113] on td "RAJENDRAAMBEKAR [DOMAIN_NAME]" at bounding box center [191, 111] width 381 height 35
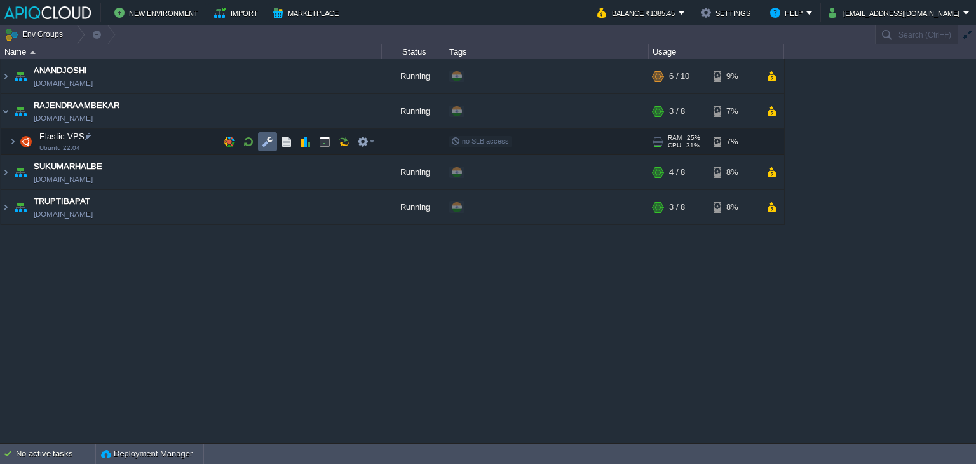
click at [262, 138] on button "button" at bounding box center [267, 141] width 11 height 11
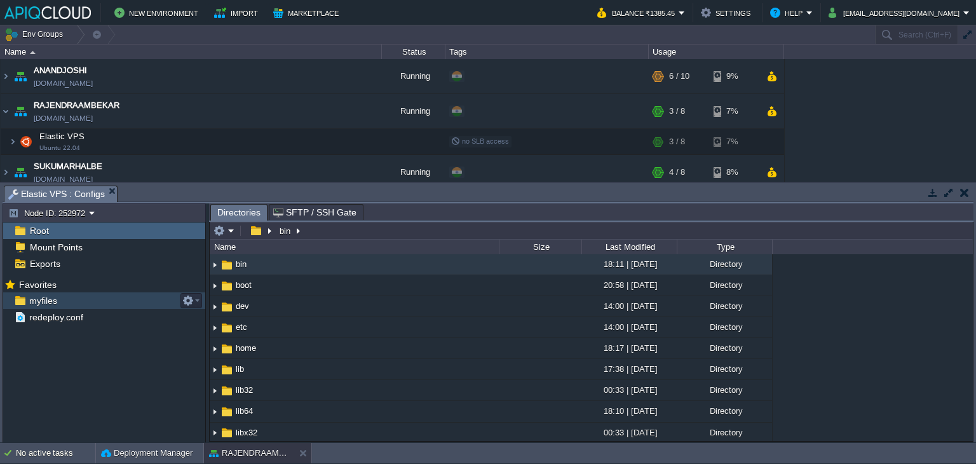
click at [47, 300] on span "myfiles" at bounding box center [43, 300] width 32 height 11
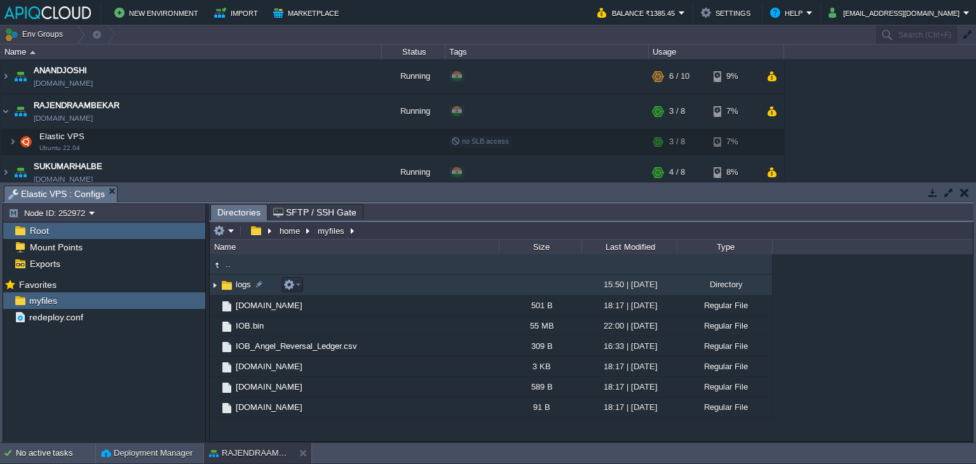
click at [210, 285] on img at bounding box center [215, 285] width 10 height 20
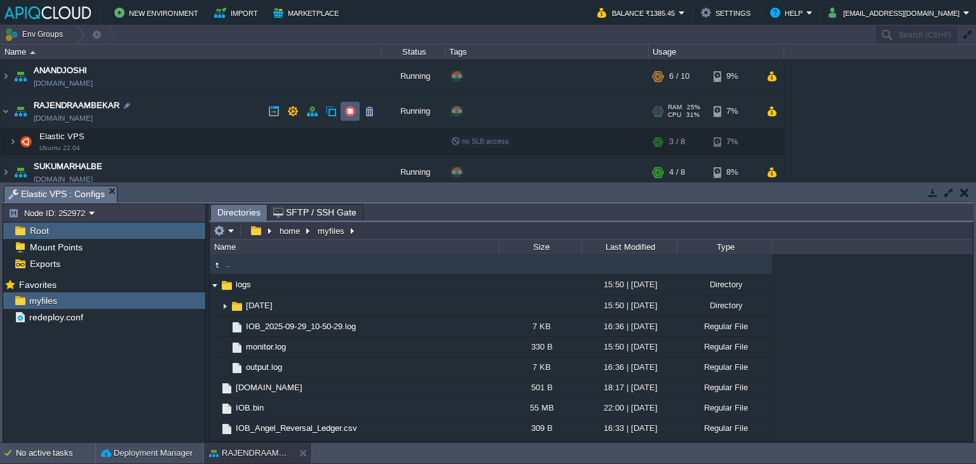
click at [352, 112] on button "button" at bounding box center [349, 110] width 11 height 11
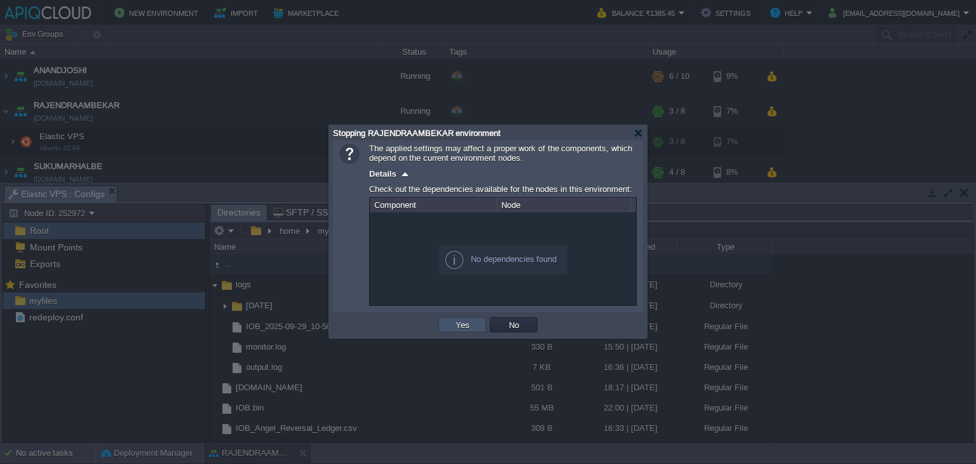
click at [459, 323] on button "Yes" at bounding box center [463, 324] width 22 height 11
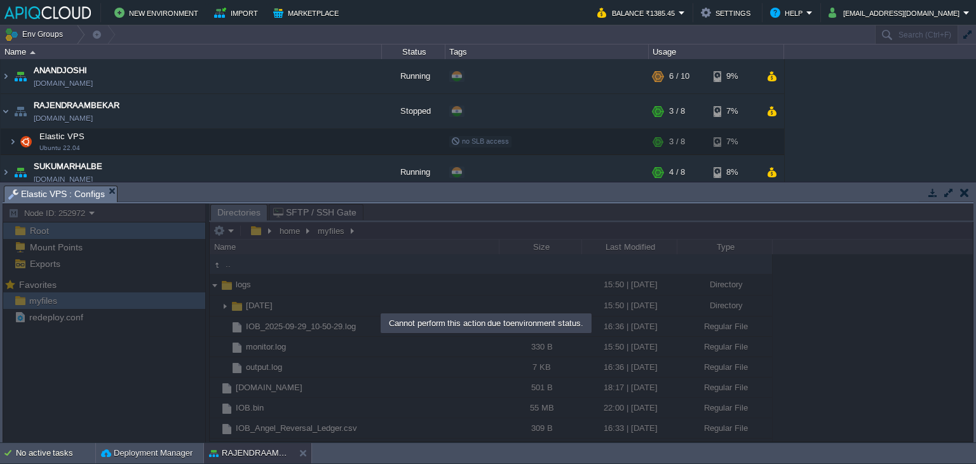
click at [958, 194] on td at bounding box center [964, 192] width 16 height 15
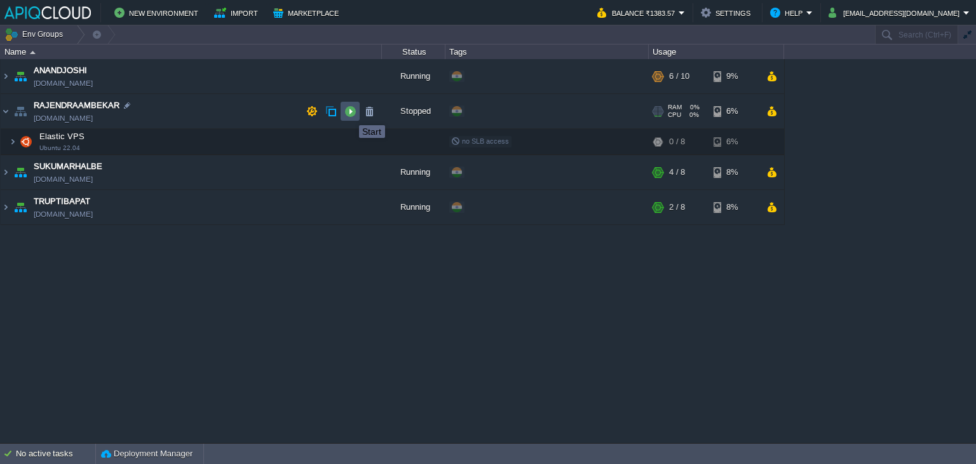
click at [349, 114] on button "button" at bounding box center [349, 110] width 11 height 11
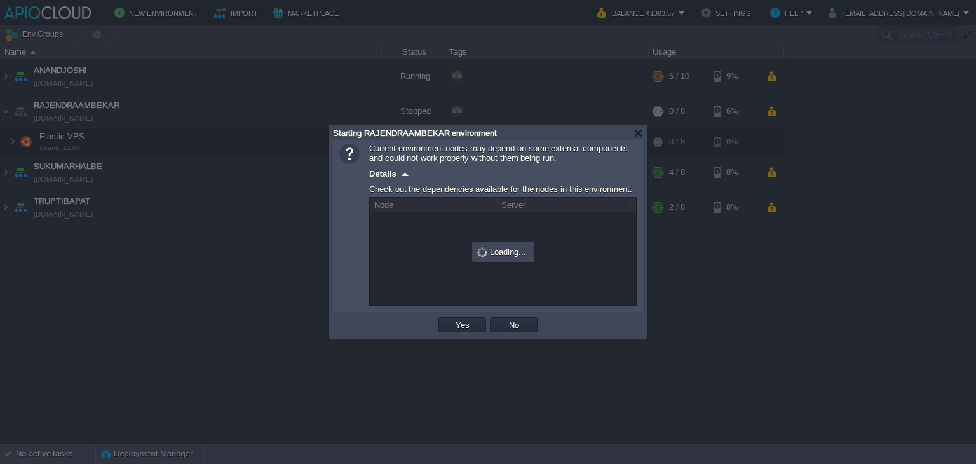
click at [465, 333] on td "Yes" at bounding box center [462, 324] width 51 height 19
click at [457, 325] on button "Yes" at bounding box center [463, 324] width 22 height 11
